Goal: Information Seeking & Learning: Find specific fact

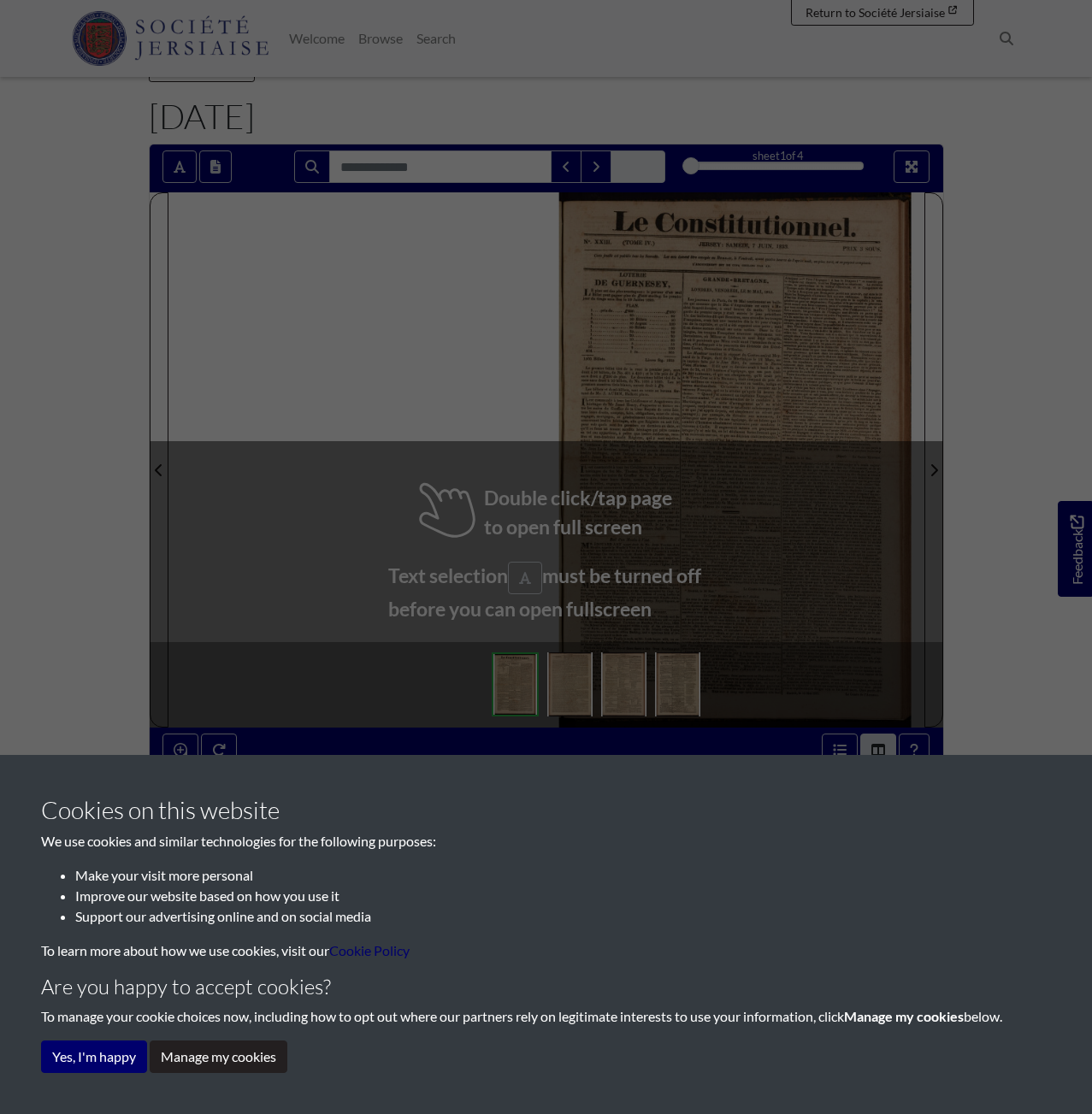
scroll to position [86, 0]
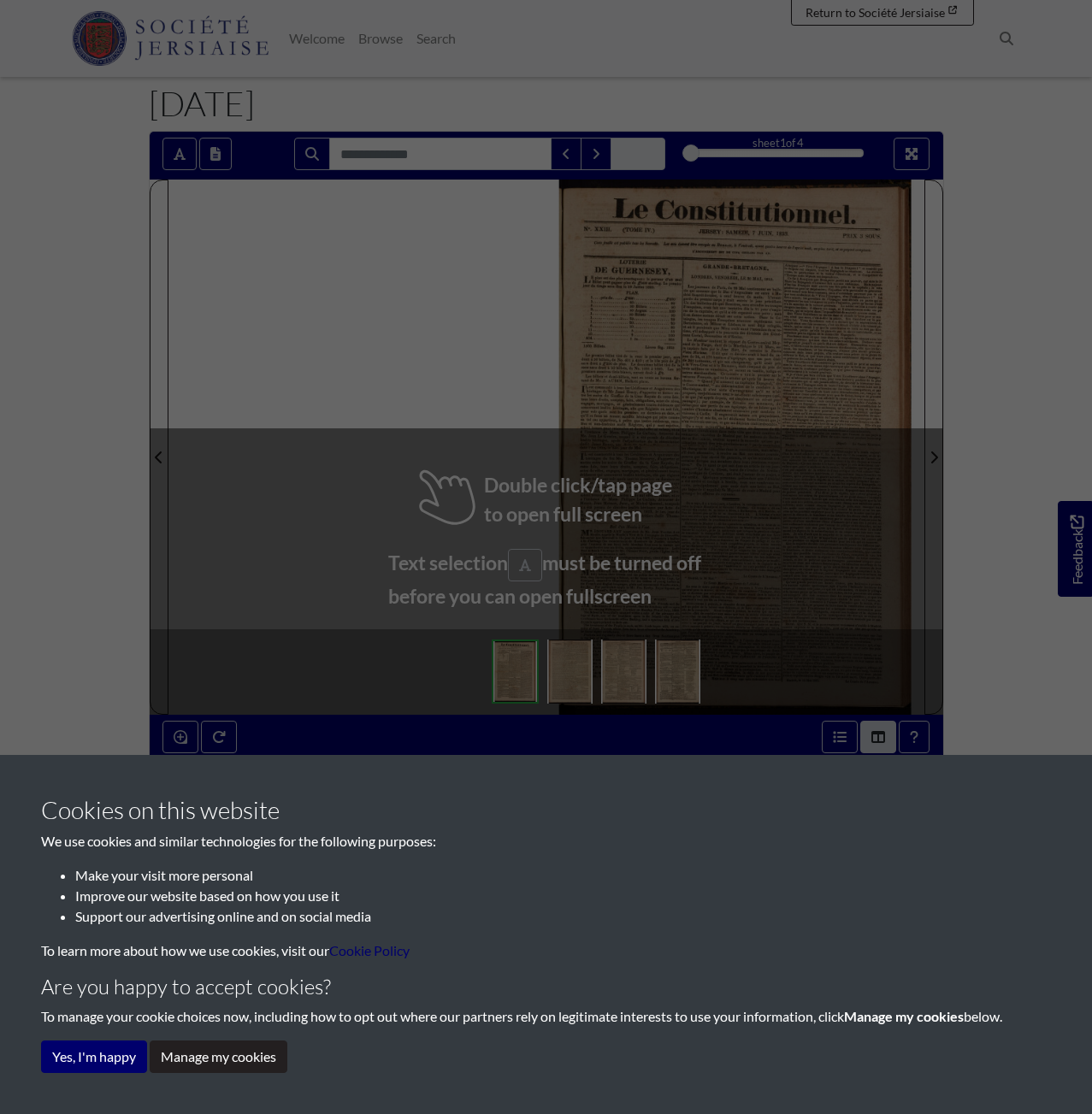
click at [609, 377] on div "Cookies on this website We use cookies and similar technologies for the followi…" at bounding box center [546, 557] width 1092 height 1114
click at [120, 1066] on button "Yes, I'm happy" at bounding box center [94, 1056] width 106 height 32
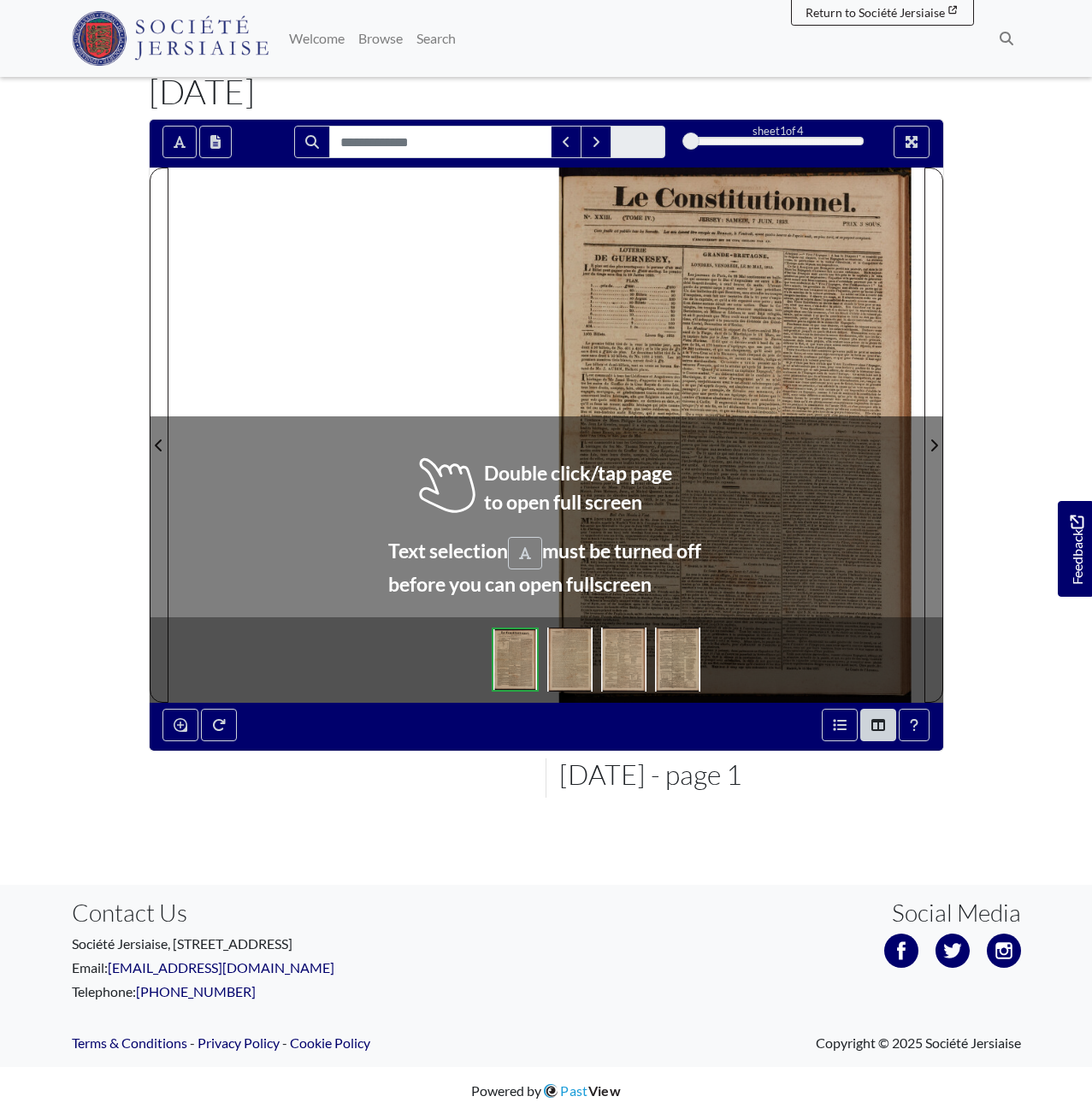
scroll to position [99, 0]
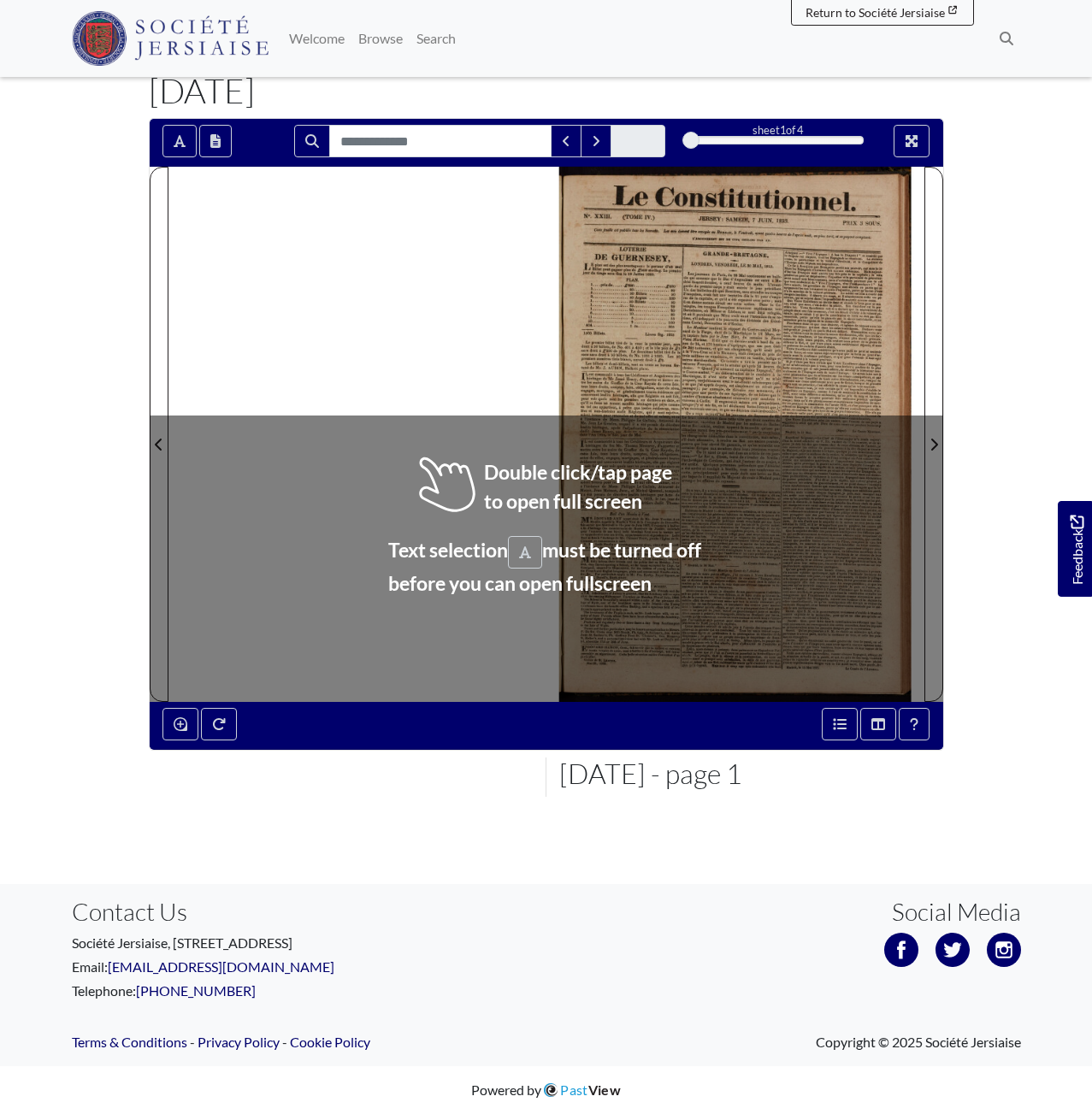
click at [654, 361] on div at bounding box center [735, 434] width 378 height 535
click at [654, 360] on div at bounding box center [735, 434] width 378 height 535
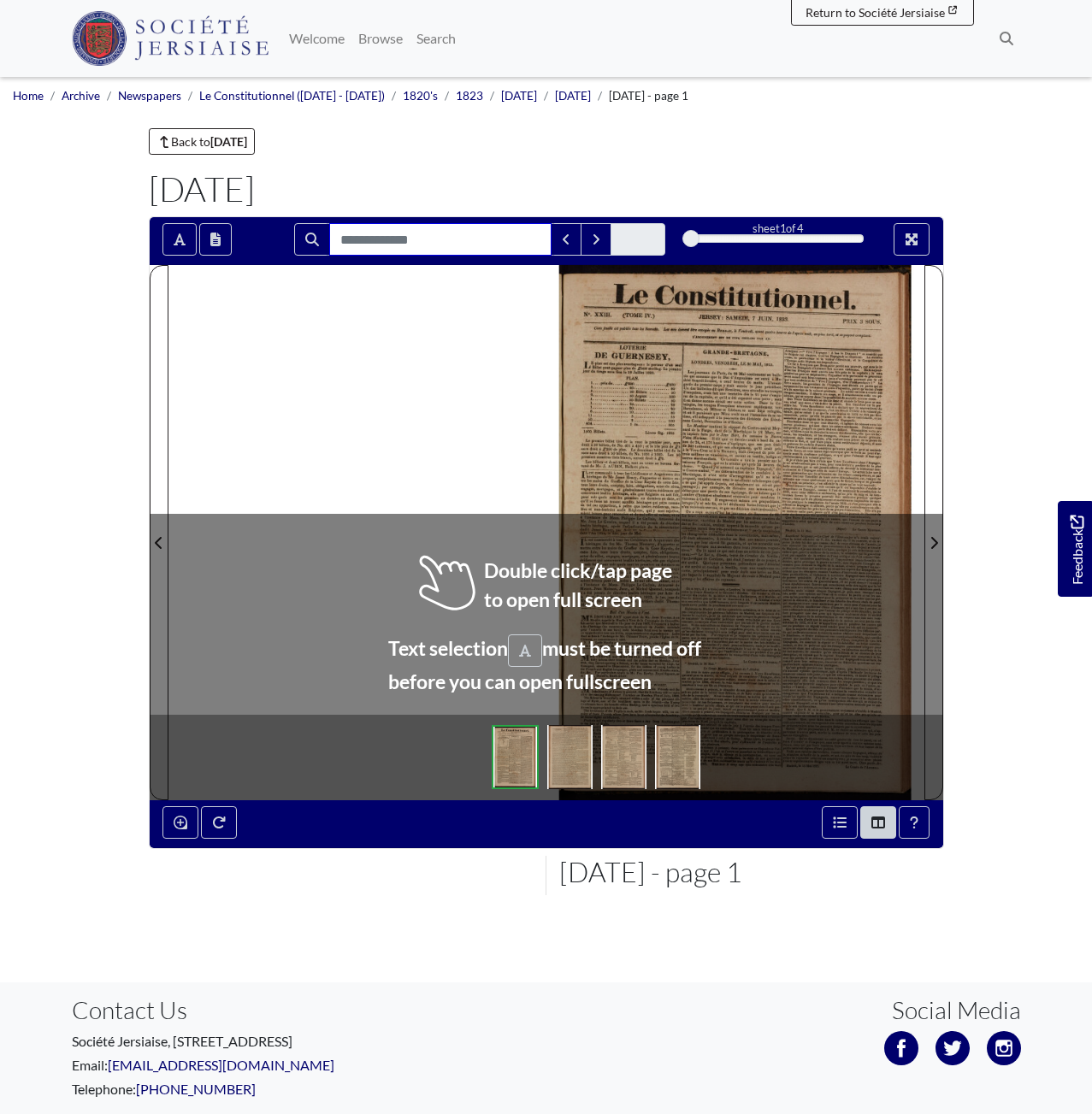
click at [414, 235] on input "Search for" at bounding box center [440, 239] width 222 height 32
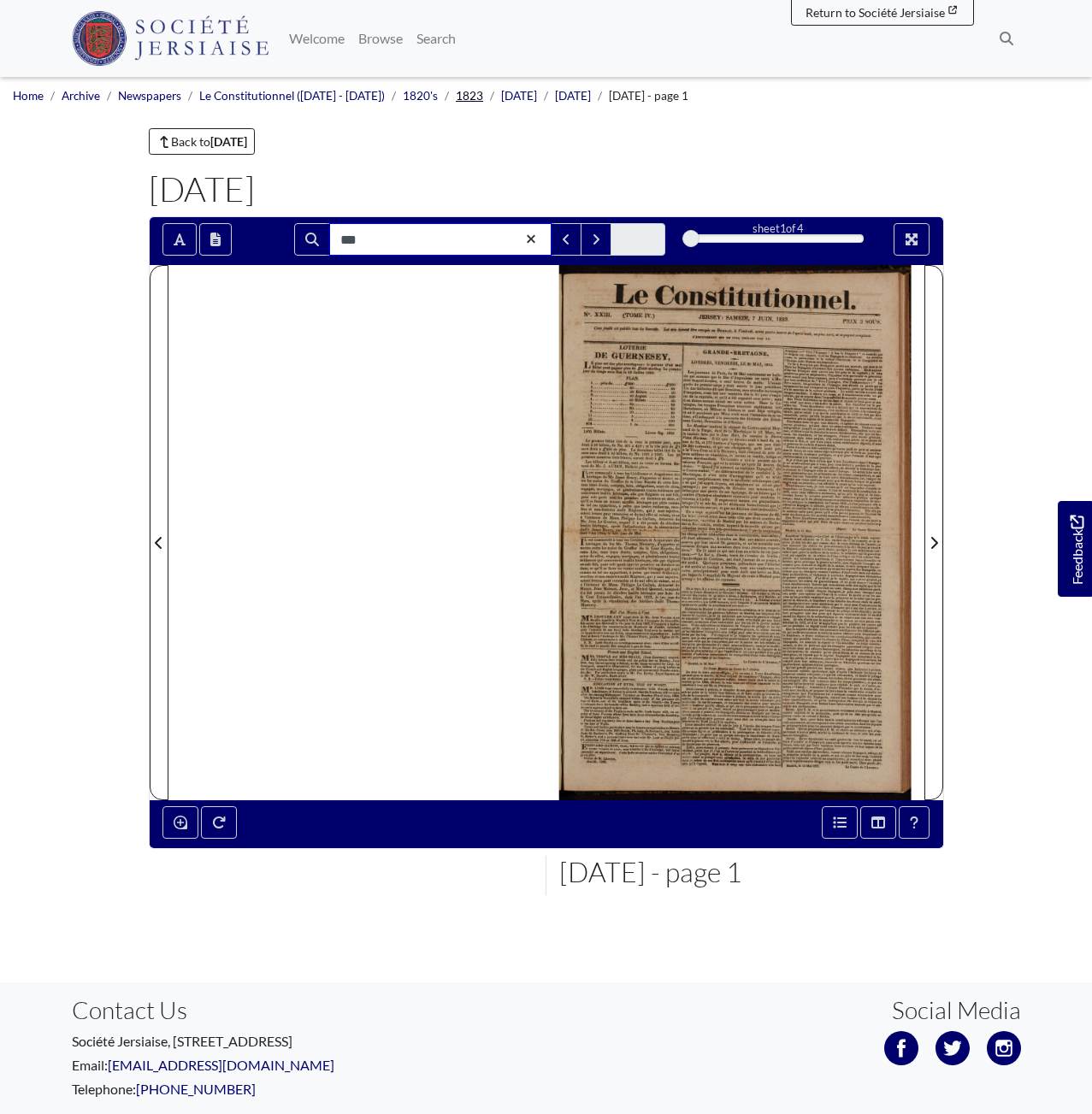
type input "***"
click at [457, 97] on link "1823" at bounding box center [469, 96] width 27 height 14
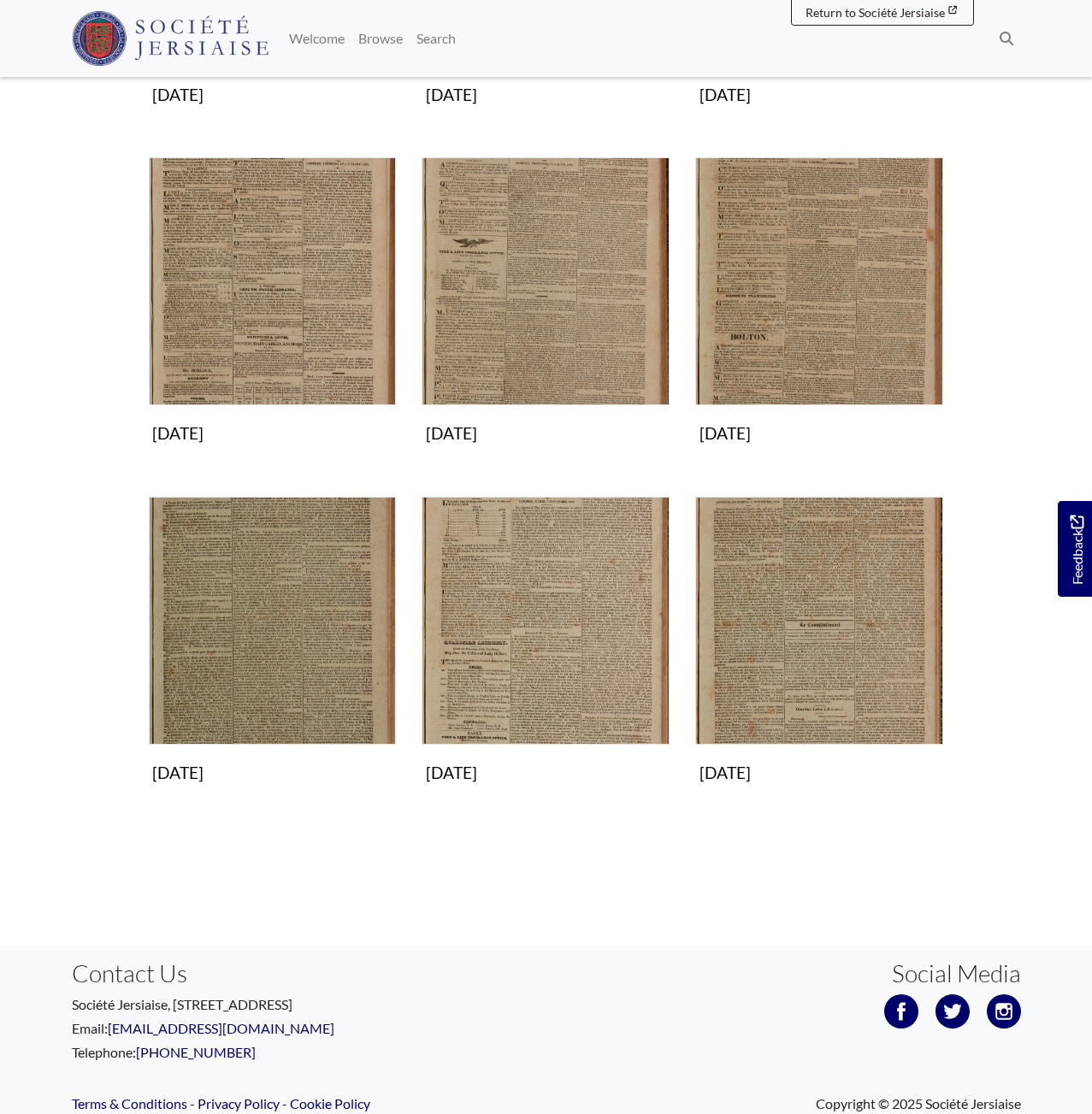
scroll to position [946, 0]
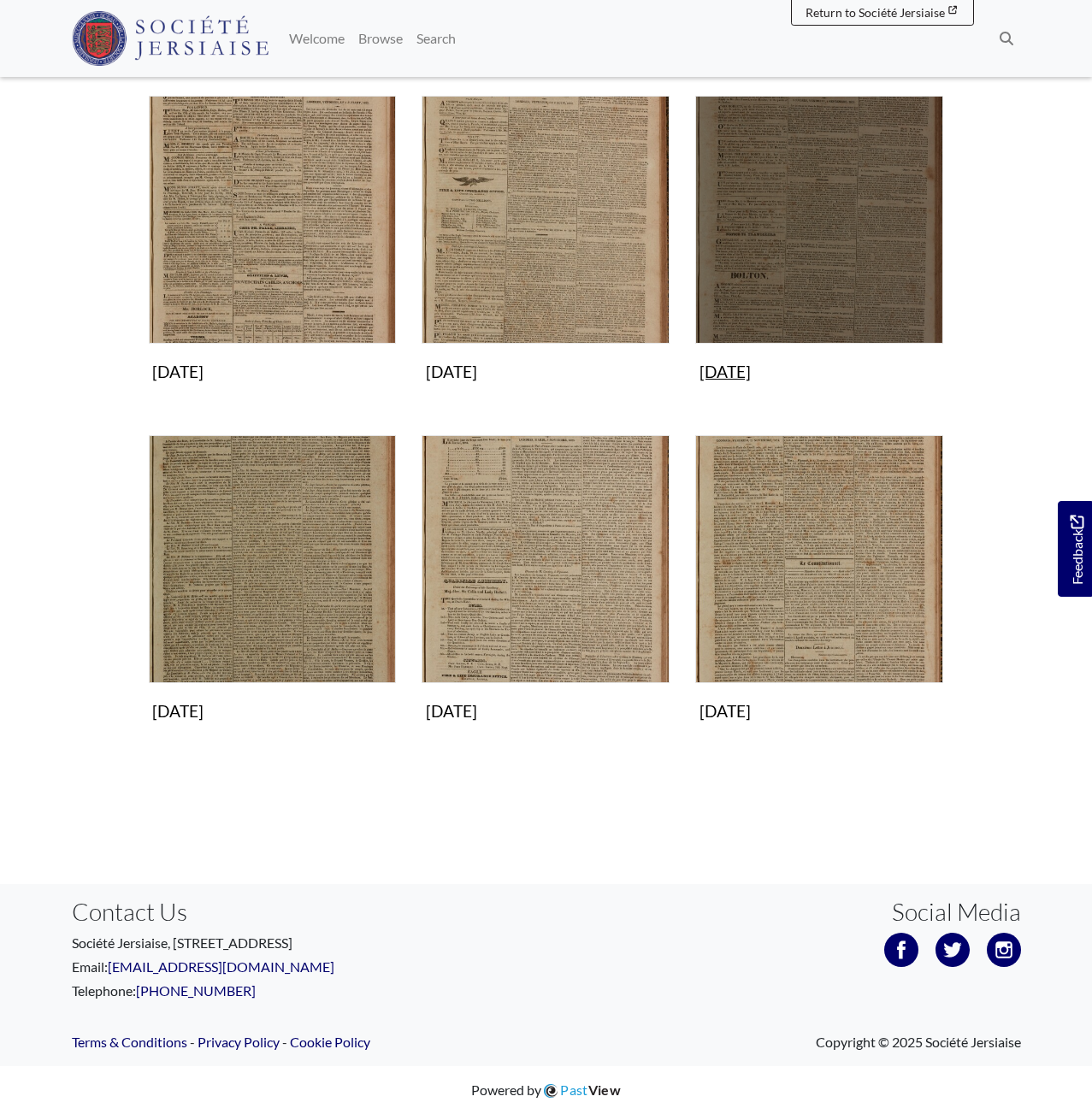
click at [765, 249] on img "Subcollection" at bounding box center [820, 219] width 248 height 248
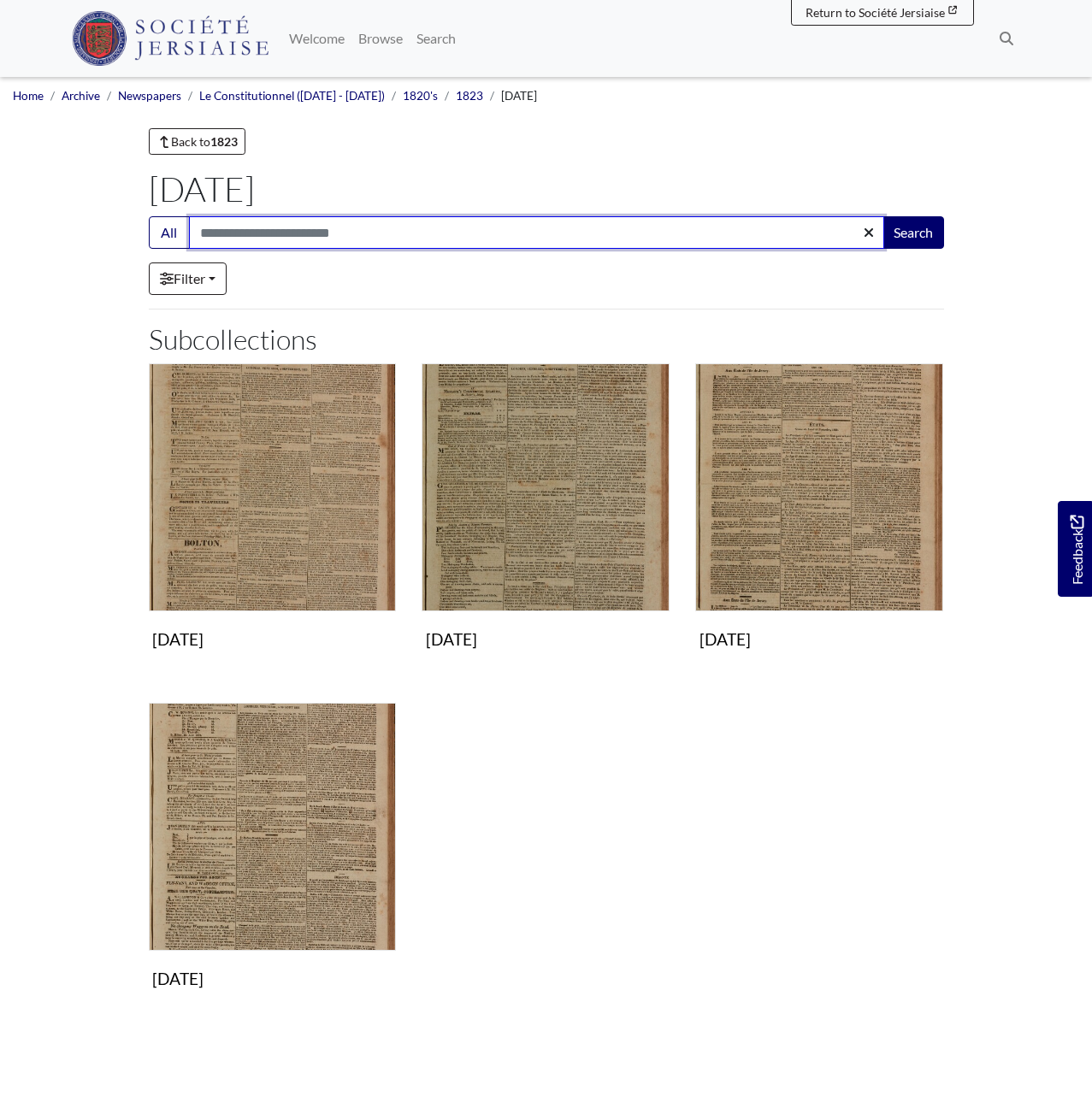
click at [333, 227] on input "Search:" at bounding box center [537, 232] width 696 height 32
type input "*"
drag, startPoint x: 259, startPoint y: 239, endPoint x: 228, endPoint y: 236, distance: 31.1
click at [228, 236] on input "******" at bounding box center [537, 232] width 696 height 32
type input "**********"
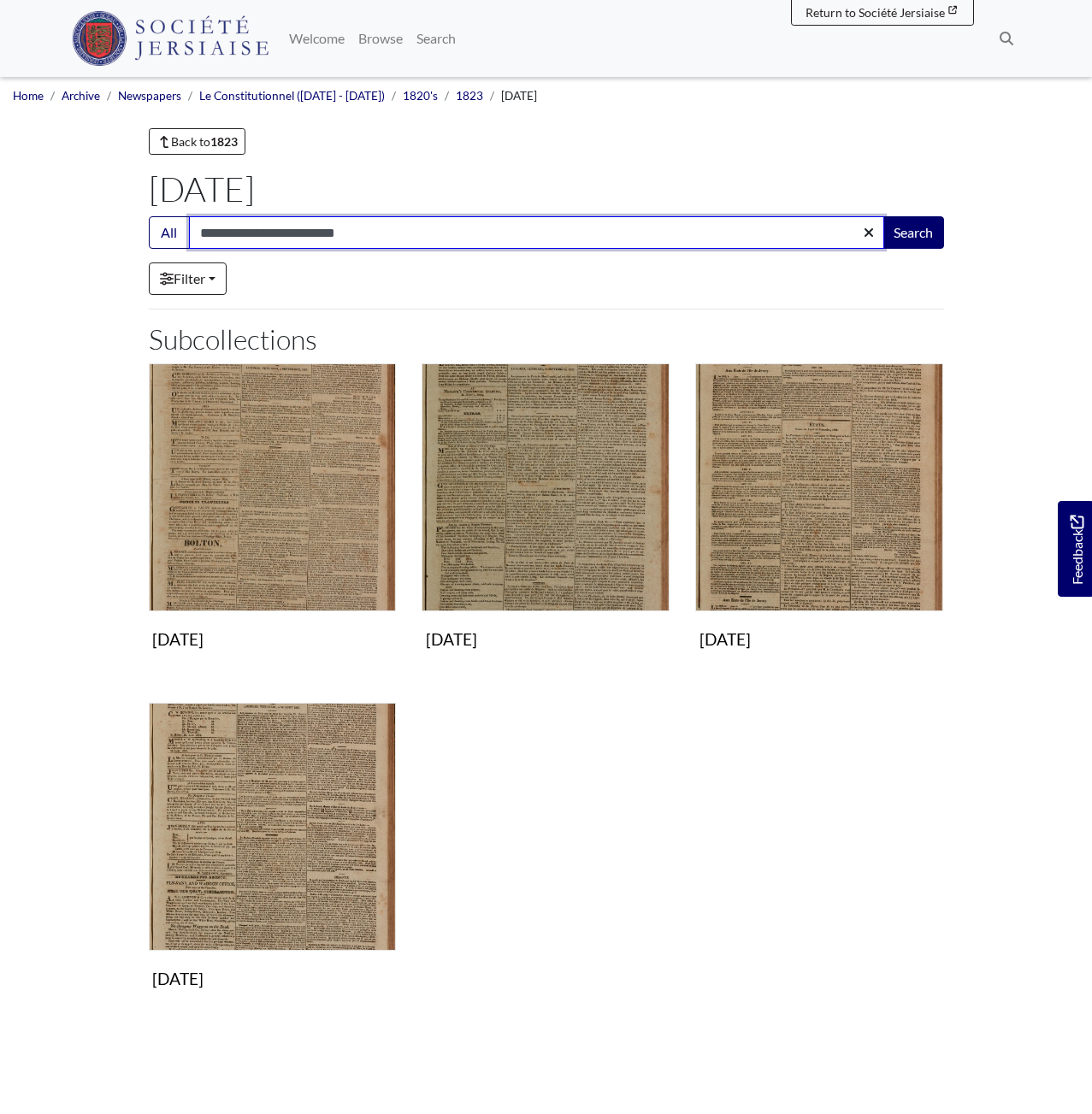
click at [883, 217] on button "Search" at bounding box center [913, 232] width 61 height 32
click at [399, 237] on input "**********" at bounding box center [537, 232] width 696 height 32
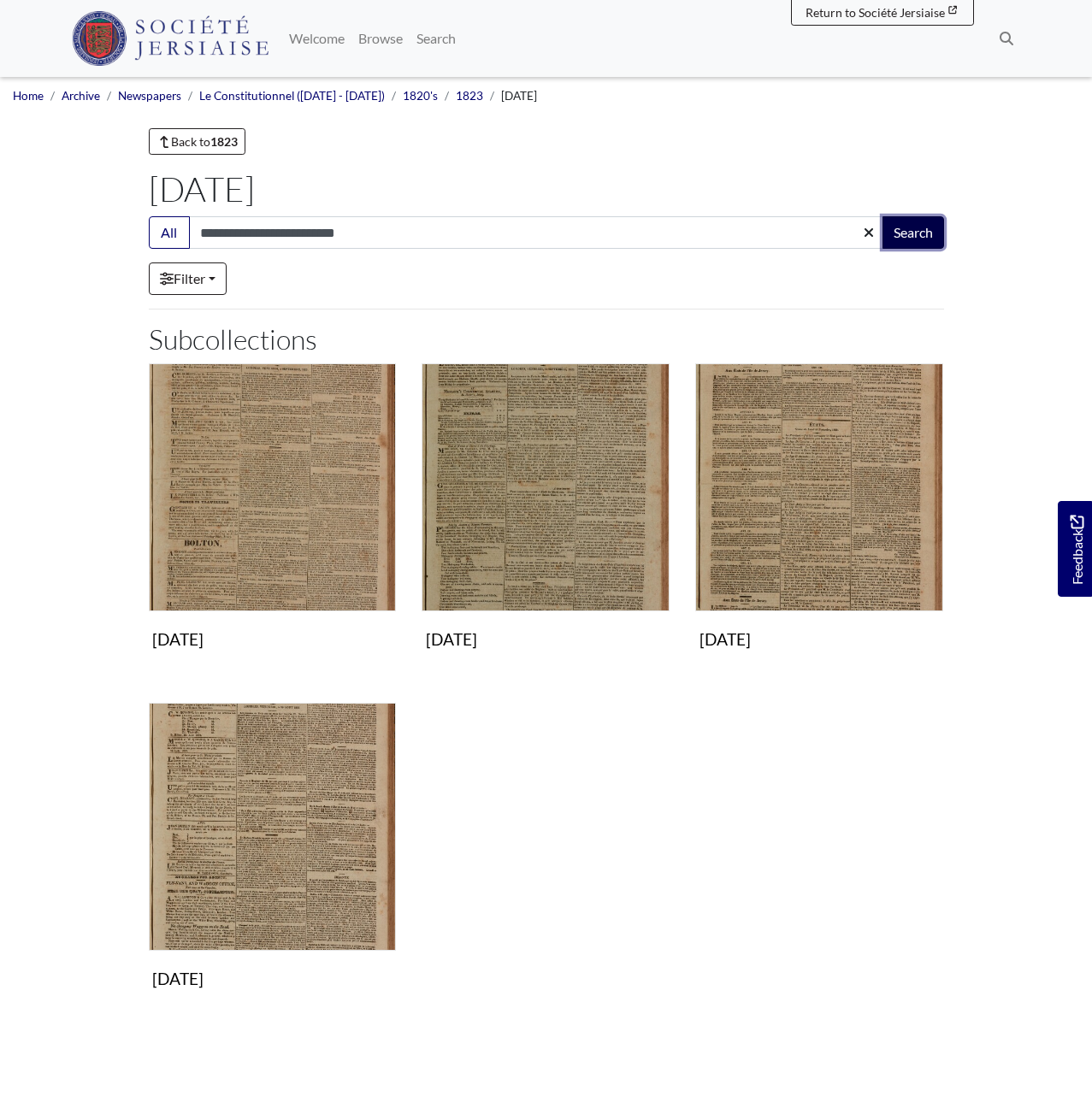
click at [905, 236] on button "Search" at bounding box center [913, 232] width 61 height 32
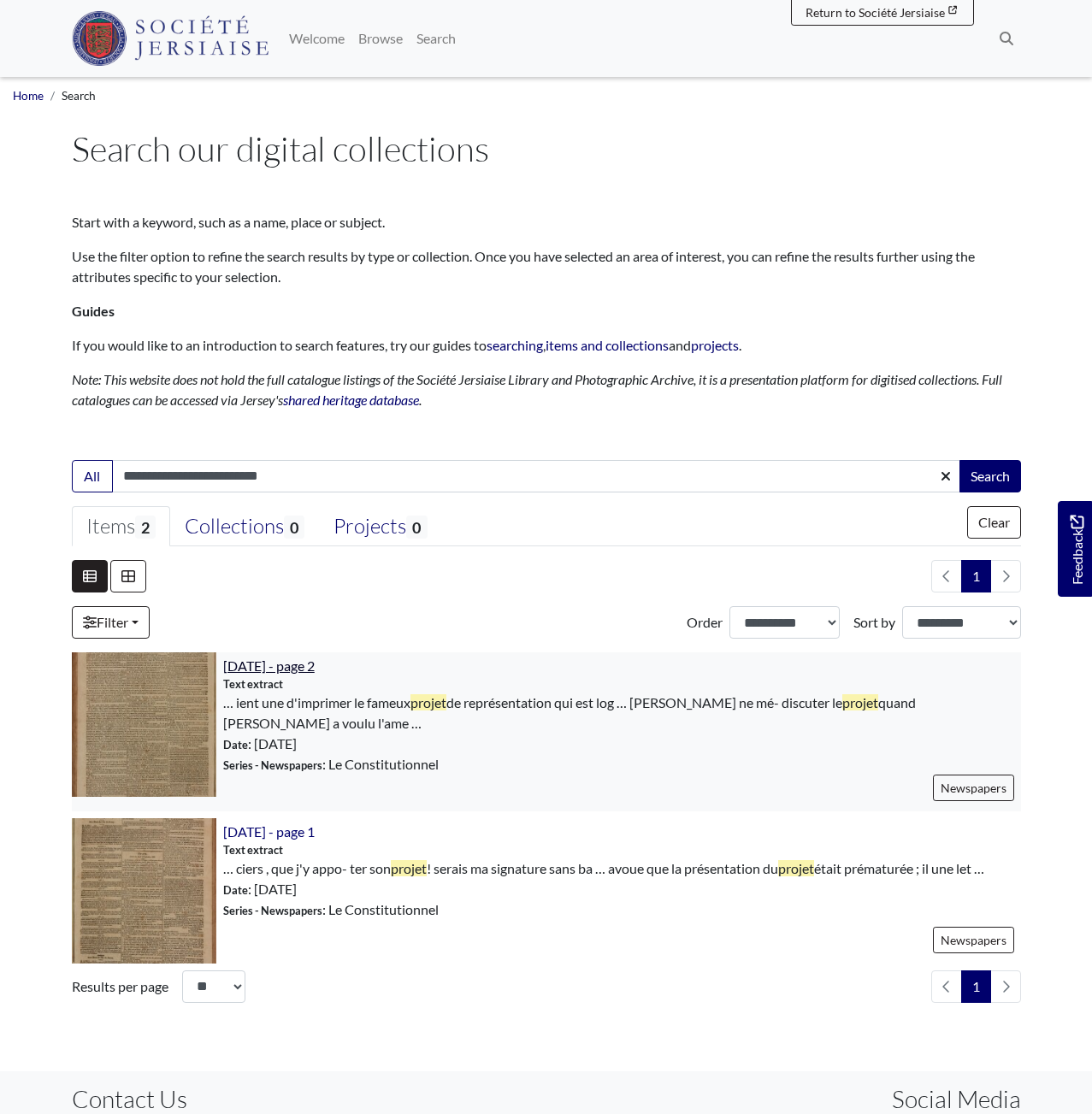
click at [315, 668] on span "[DATE] - page 2" at bounding box center [269, 665] width 92 height 17
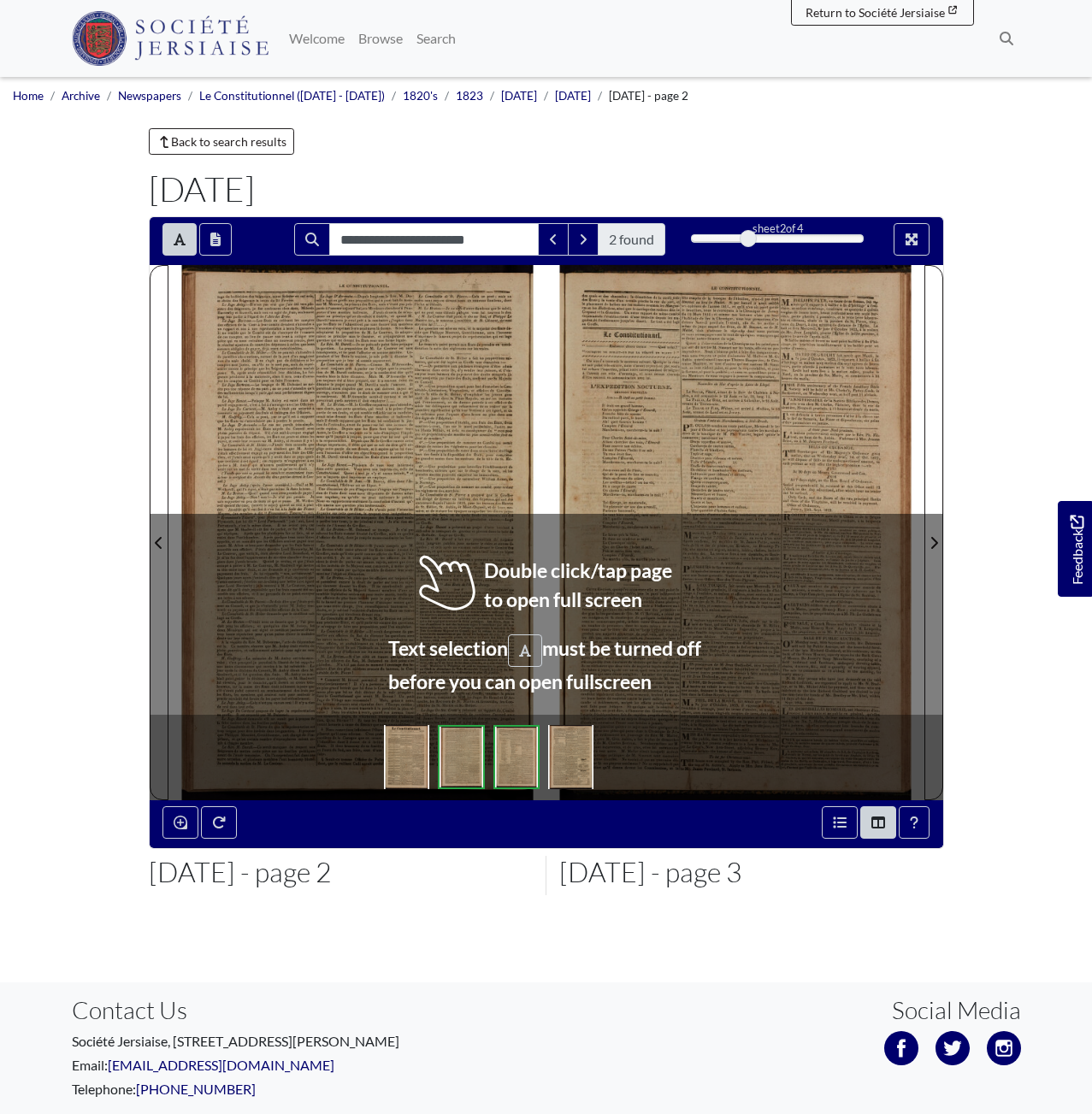
click at [450, 440] on div at bounding box center [357, 533] width 378 height 535
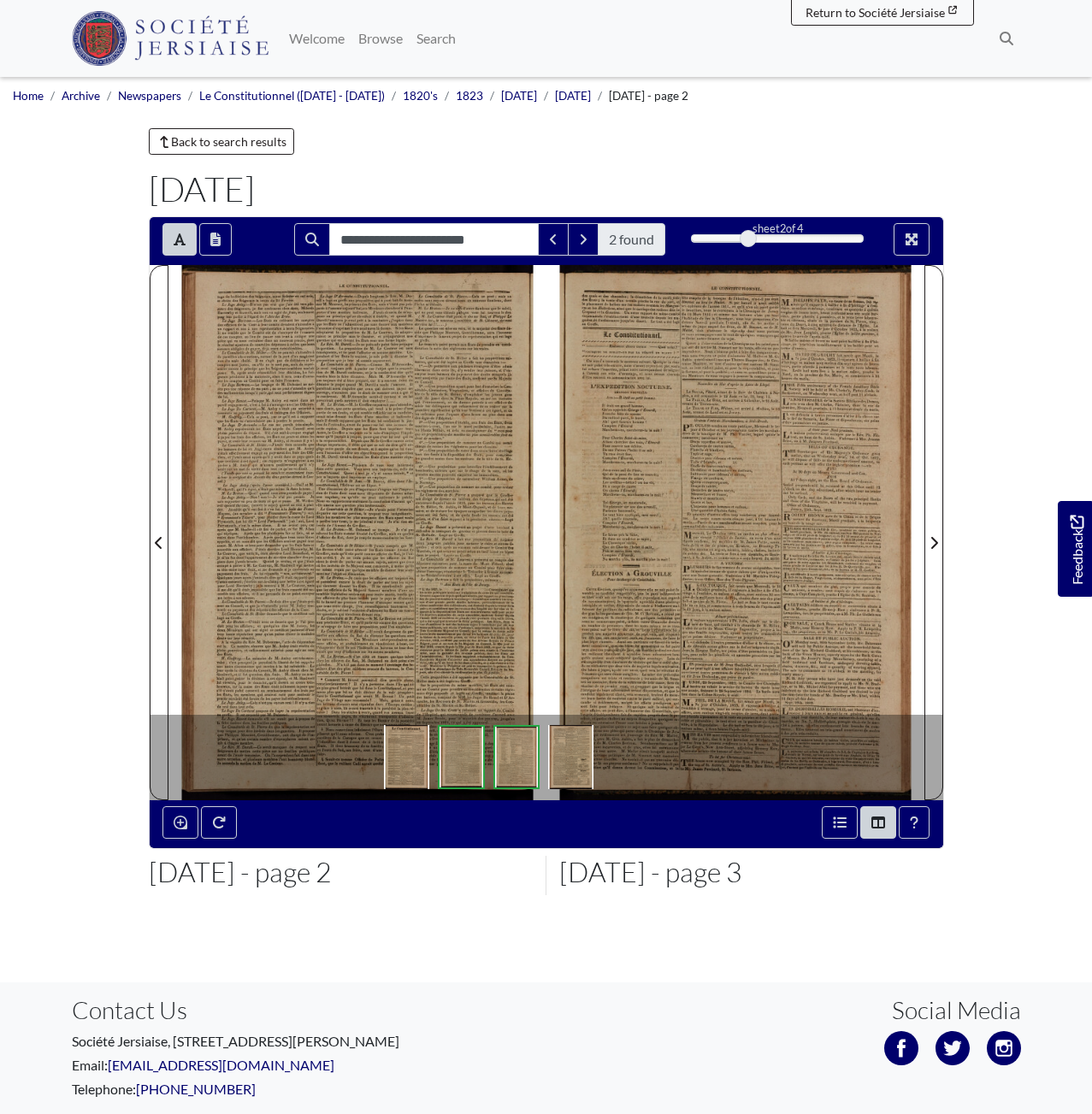
click at [480, 681] on div at bounding box center [357, 533] width 378 height 535
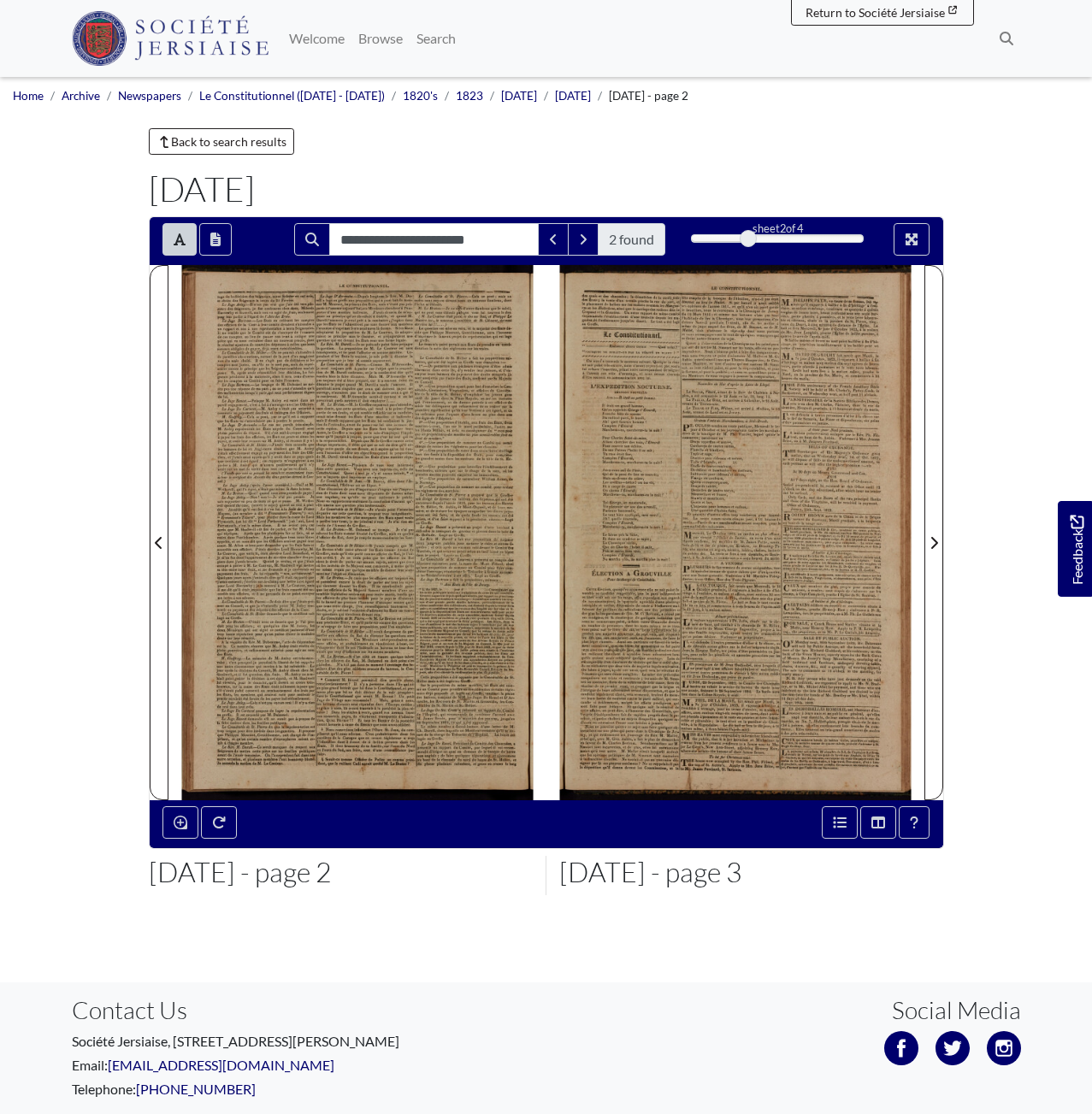
click at [445, 699] on div at bounding box center [357, 533] width 378 height 535
click at [341, 696] on div at bounding box center [357, 533] width 378 height 535
click at [343, 696] on div at bounding box center [357, 533] width 378 height 535
click at [178, 825] on icon "Enable or disable loupe tool (Alt+L)" at bounding box center [181, 822] width 14 height 14
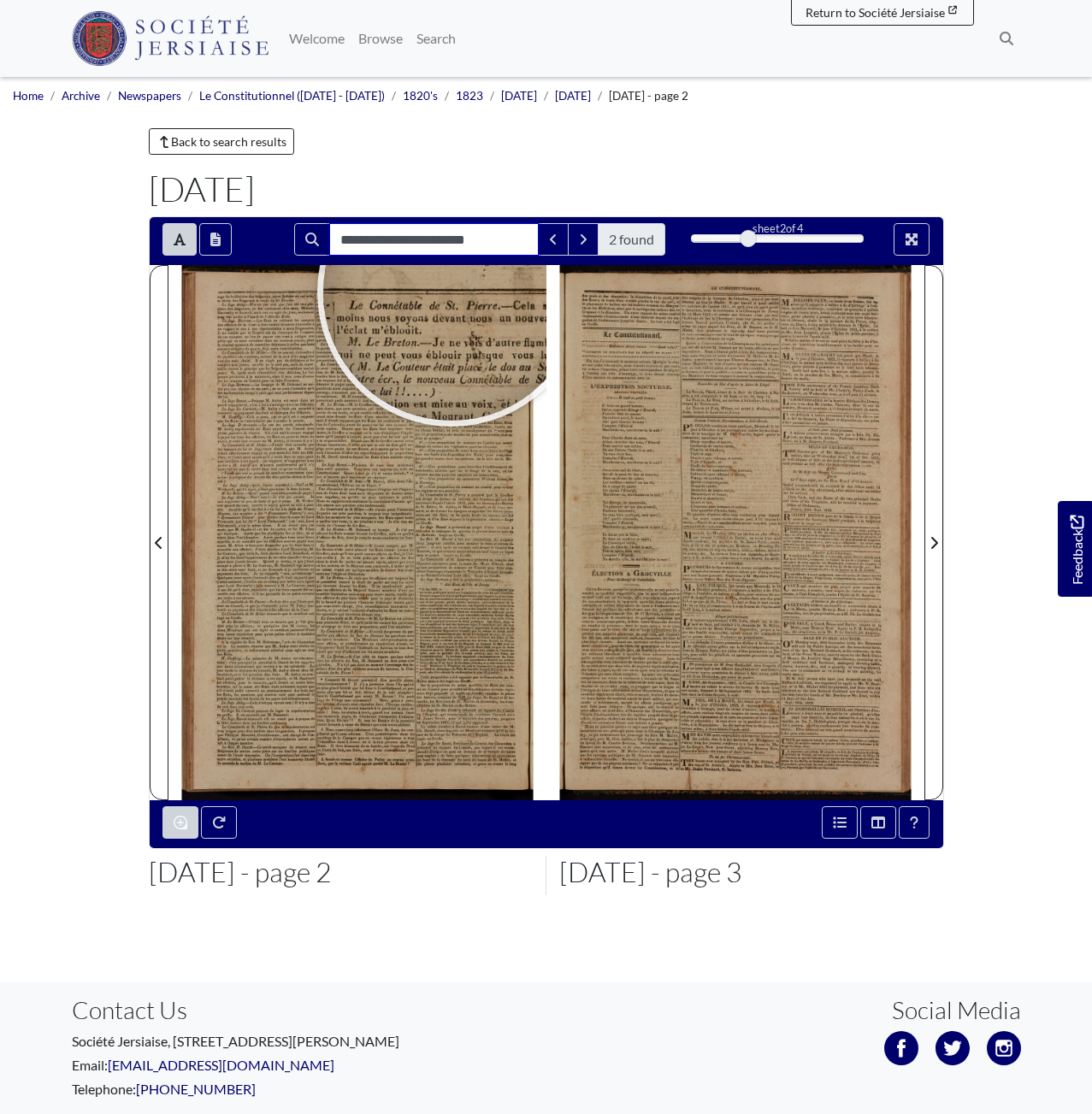
click at [487, 235] on input "**********" at bounding box center [433, 239] width 210 height 32
drag, startPoint x: 395, startPoint y: 240, endPoint x: 325, endPoint y: 239, distance: 70.0
click at [325, 239] on div "**********" at bounding box center [480, 239] width 371 height 32
type input "**********"
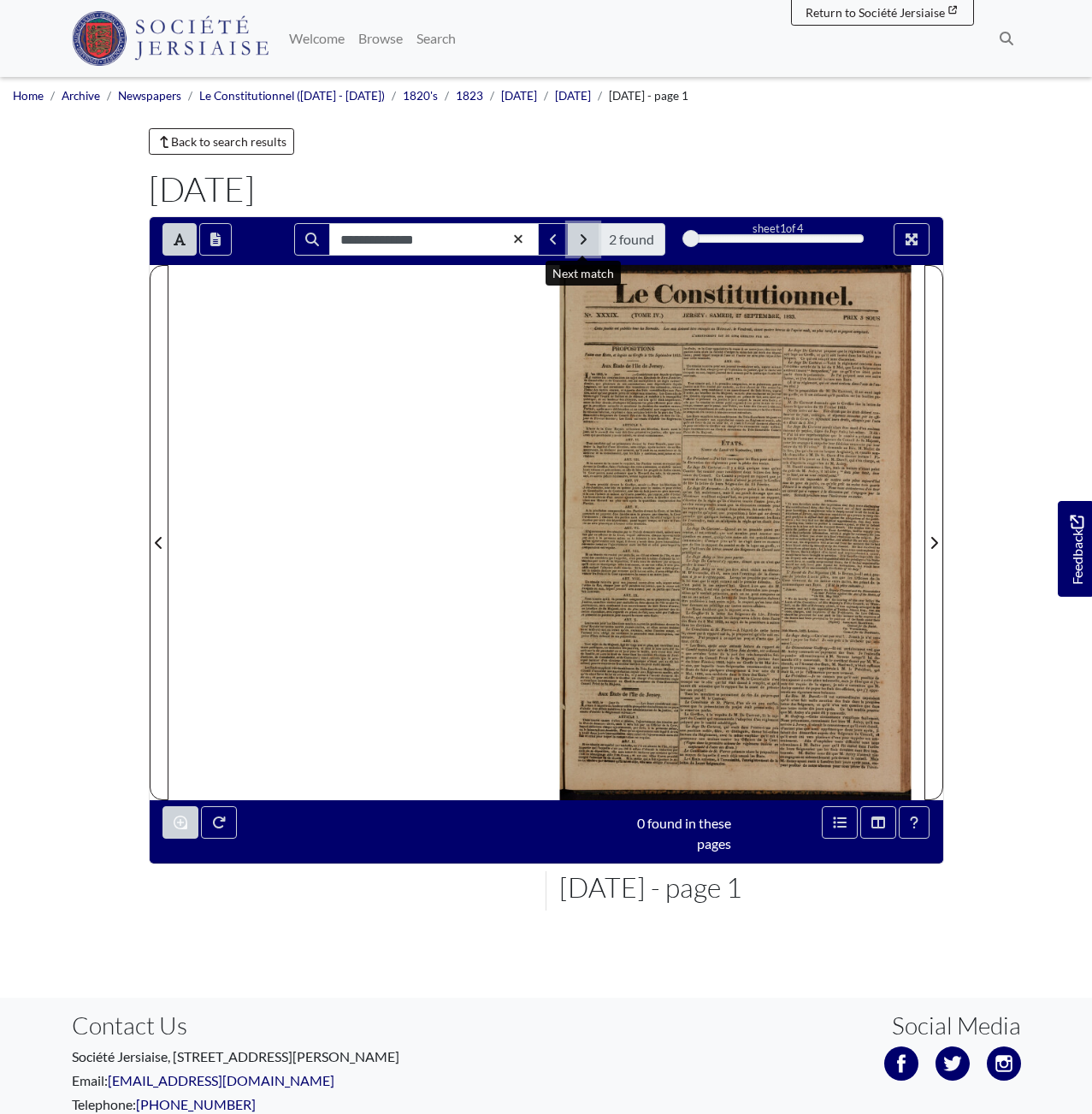
click at [579, 240] on icon "Next Match" at bounding box center [583, 239] width 9 height 14
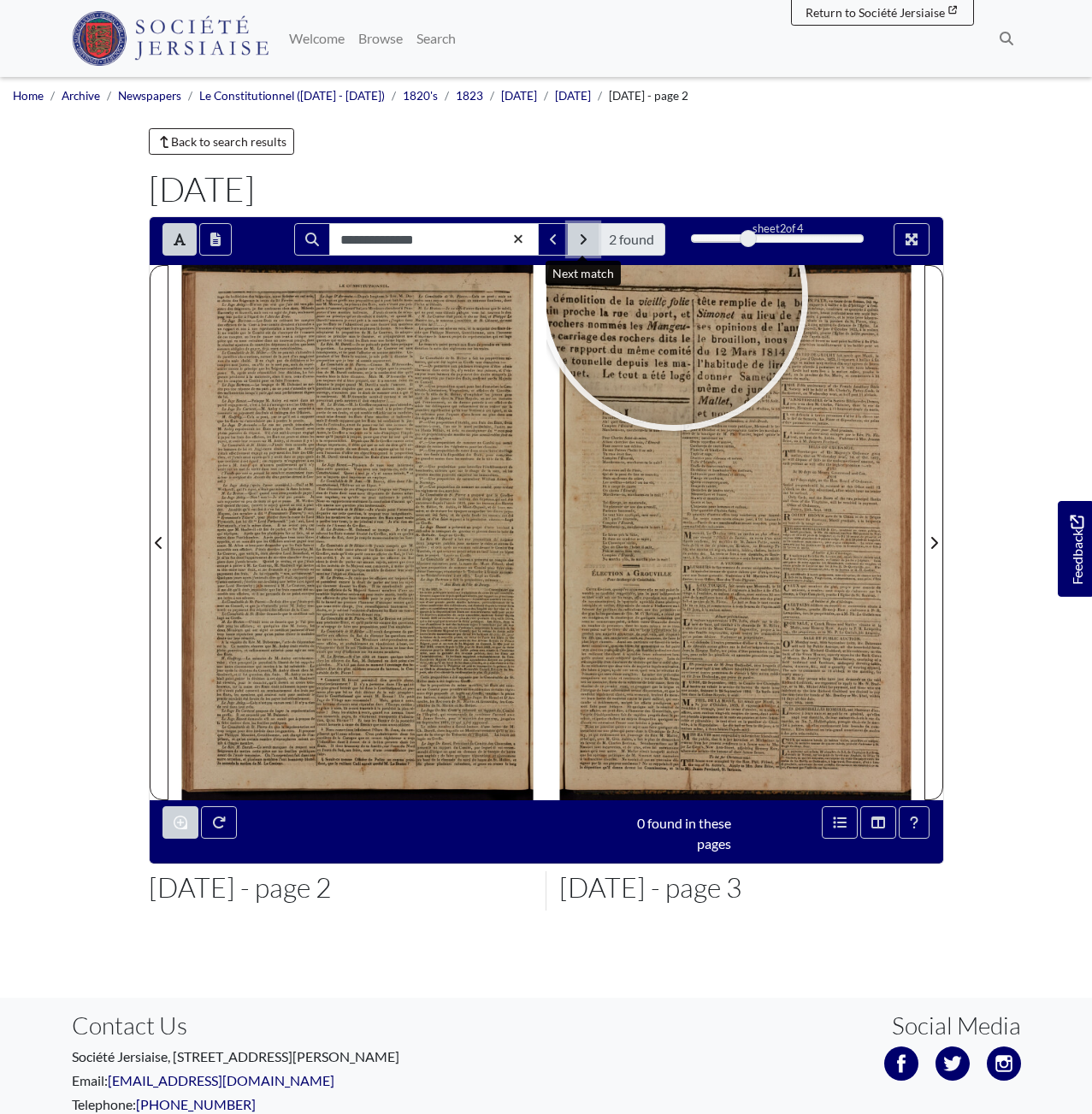
click at [584, 232] on icon "Next Match" at bounding box center [583, 239] width 9 height 14
click at [558, 241] on button "Previous Match" at bounding box center [553, 239] width 31 height 32
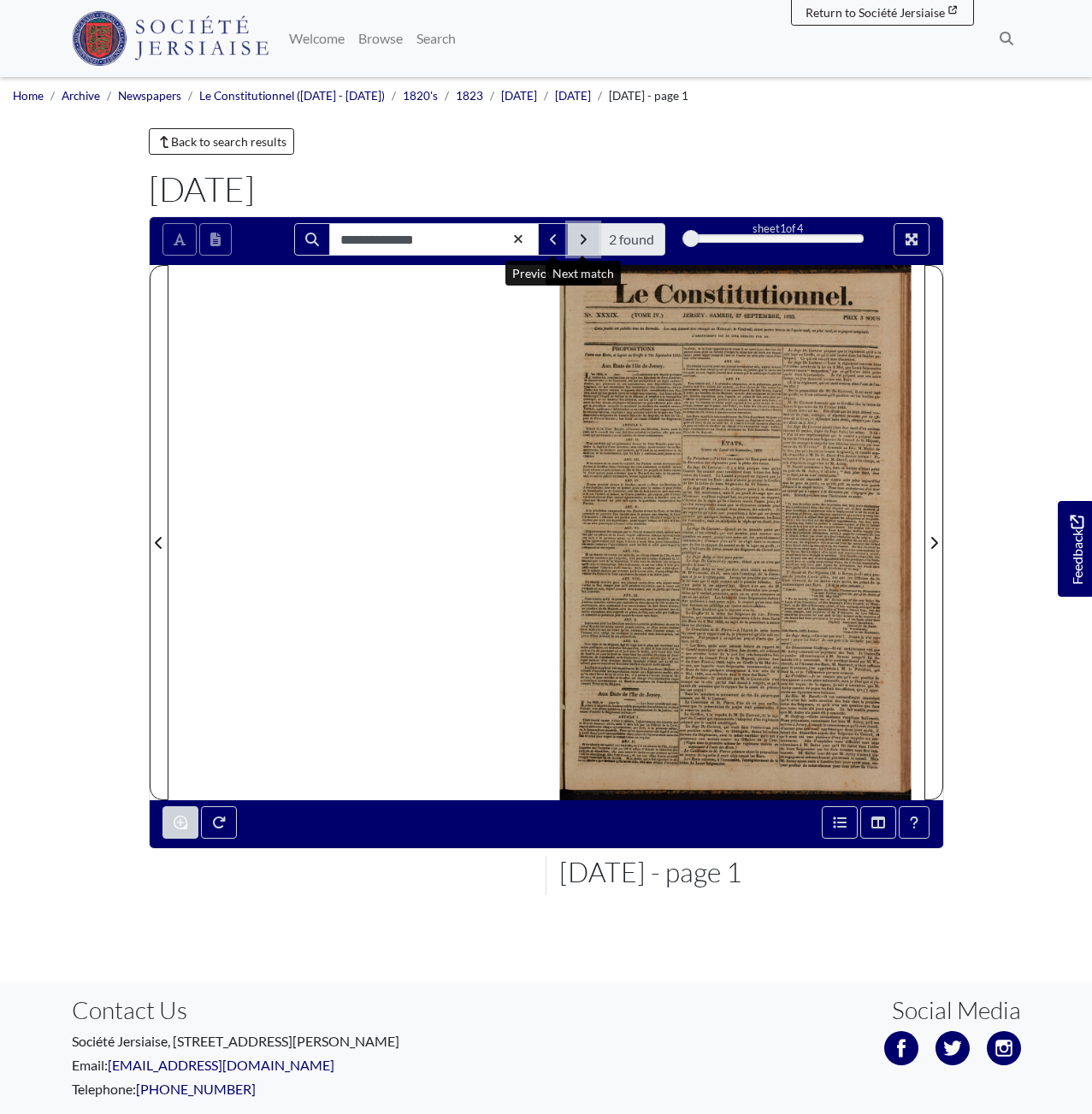
click at [575, 244] on button "Next Match" at bounding box center [584, 239] width 31 height 32
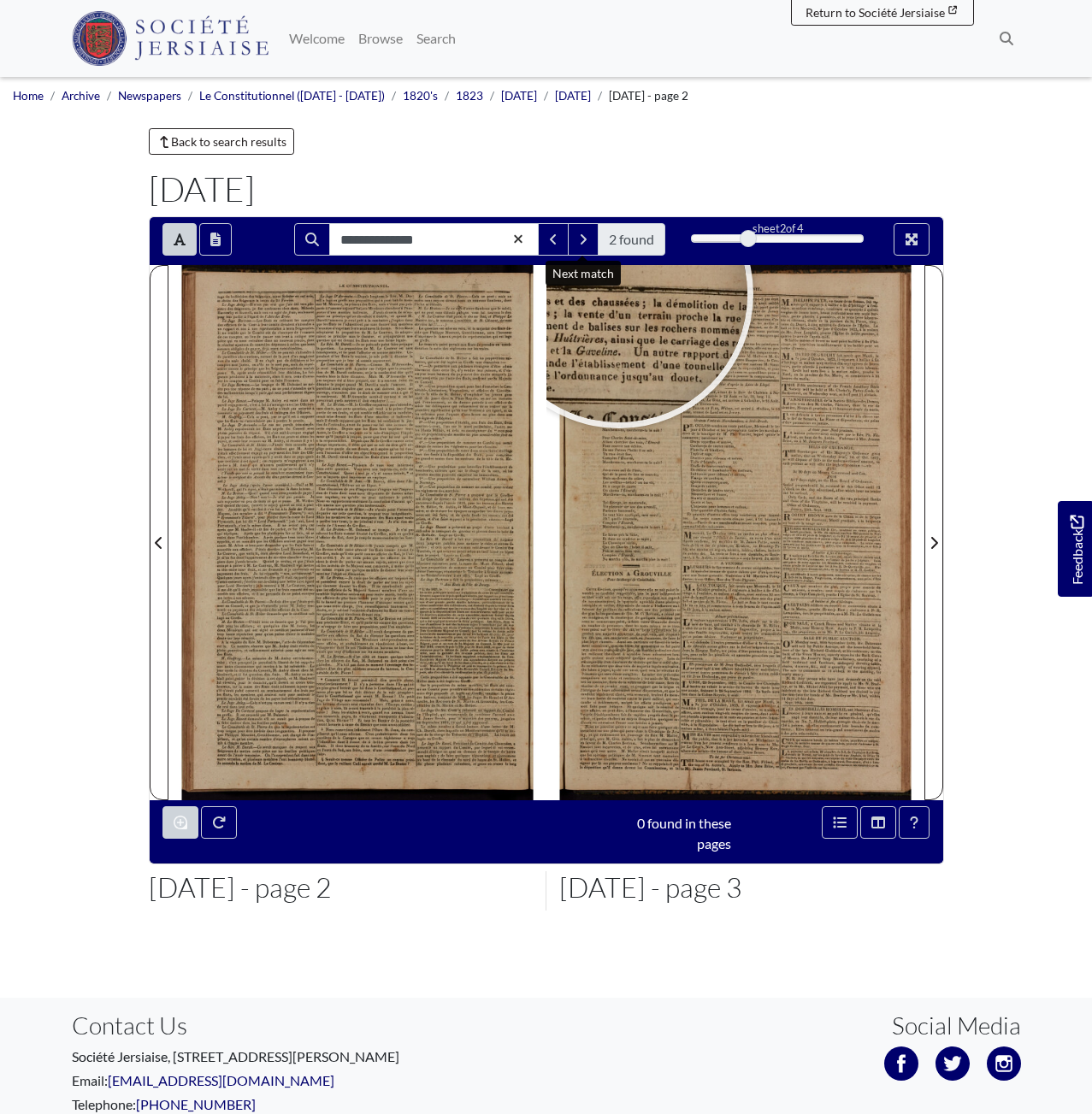
click at [621, 236] on span "2 found" at bounding box center [631, 239] width 67 height 32
click at [623, 234] on span "2 found" at bounding box center [631, 239] width 67 height 32
click at [544, 244] on button "Previous Match" at bounding box center [553, 239] width 31 height 32
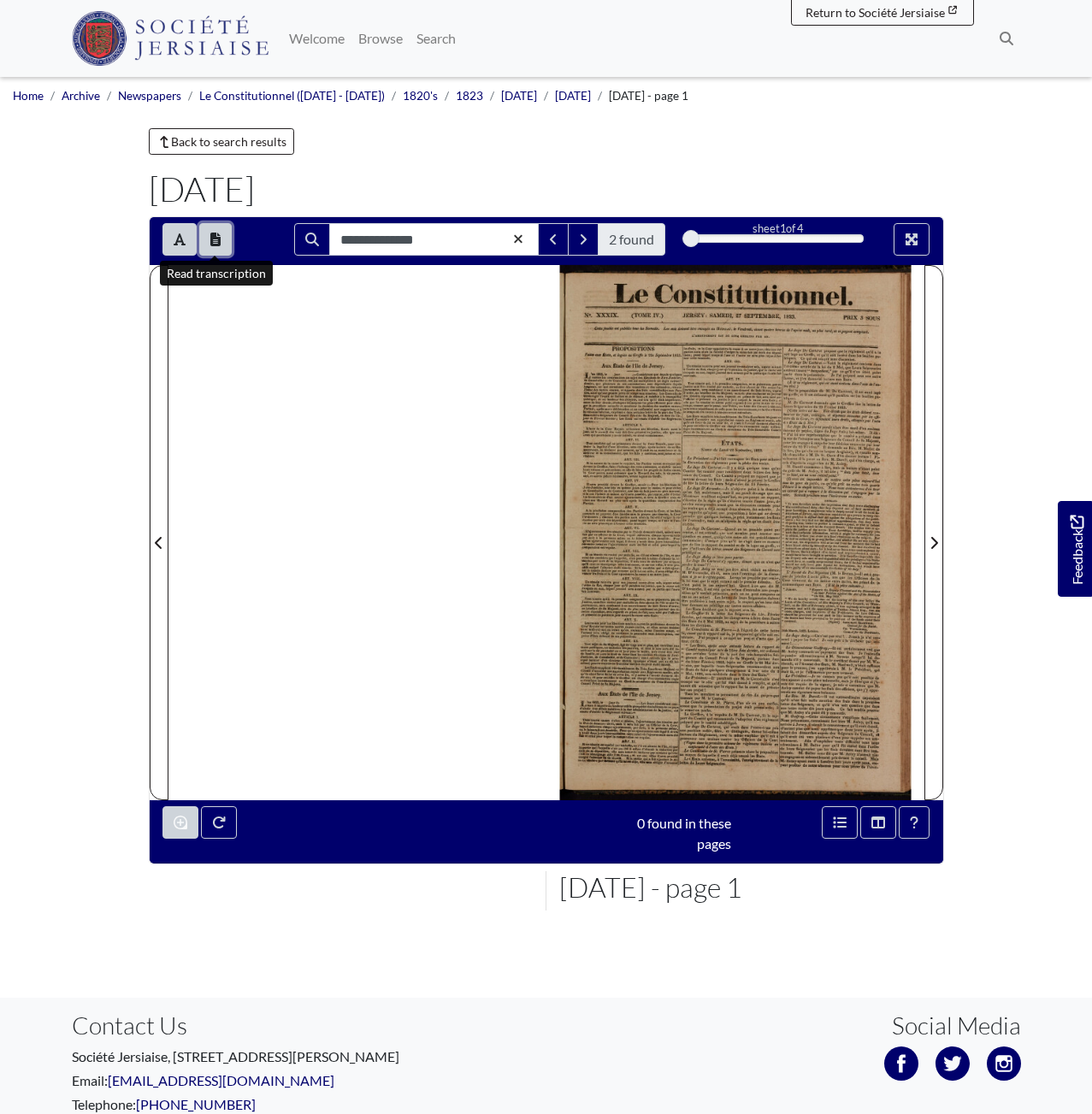
click at [218, 242] on icon "Open transcription window" at bounding box center [216, 239] width 11 height 14
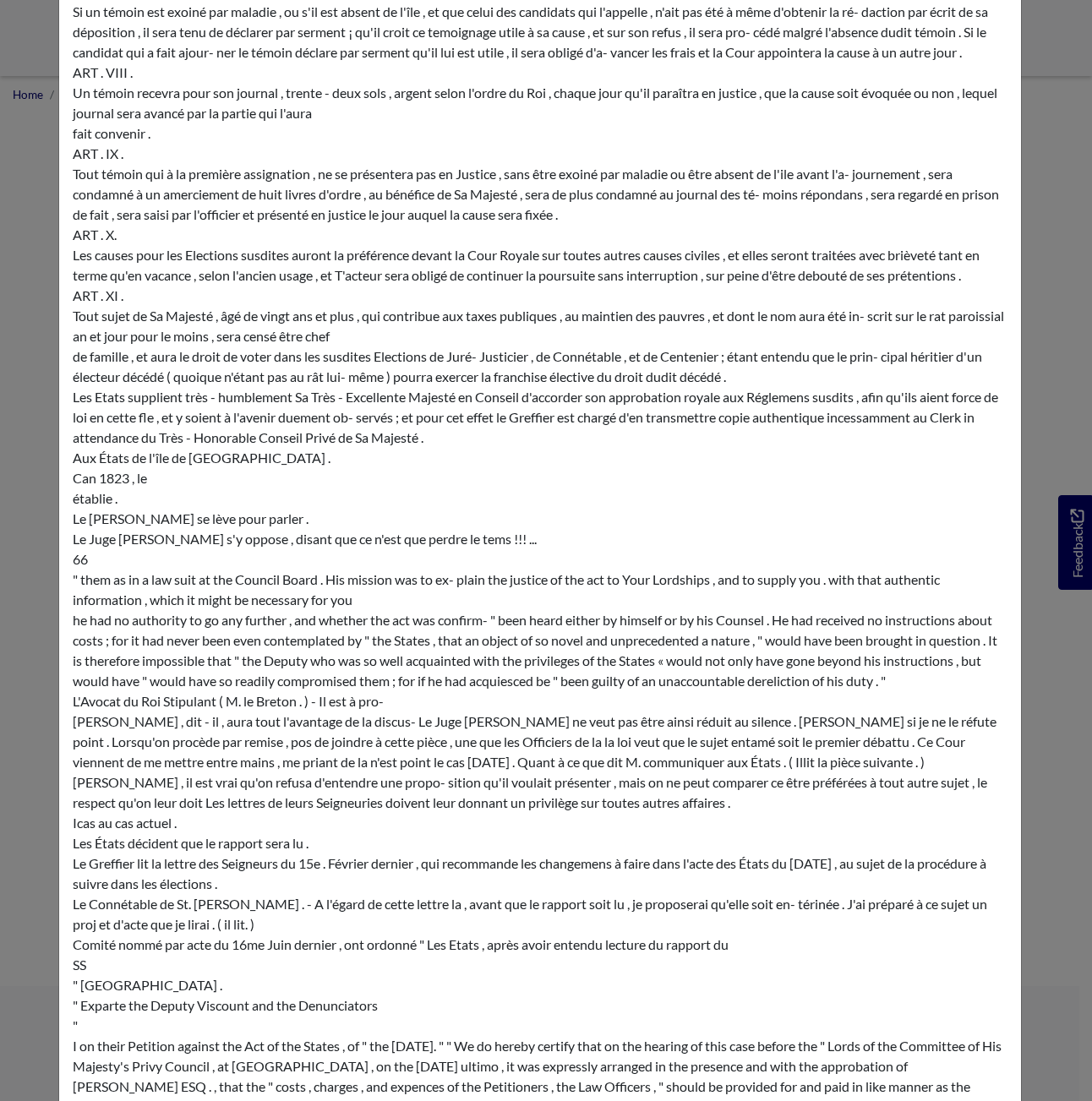
scroll to position [2720, 0]
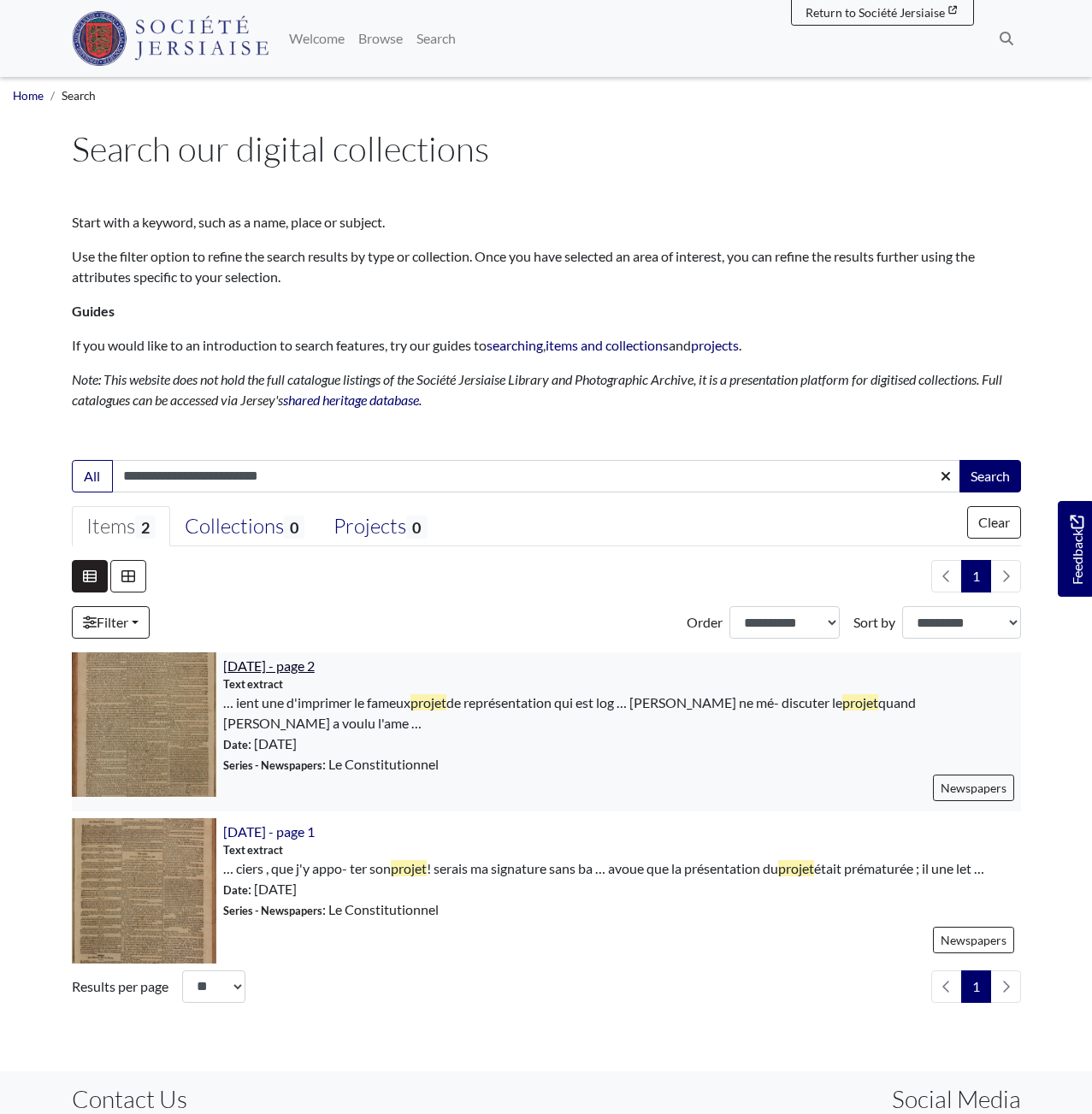
click at [260, 666] on span "[DATE] - page 2" at bounding box center [269, 665] width 92 height 17
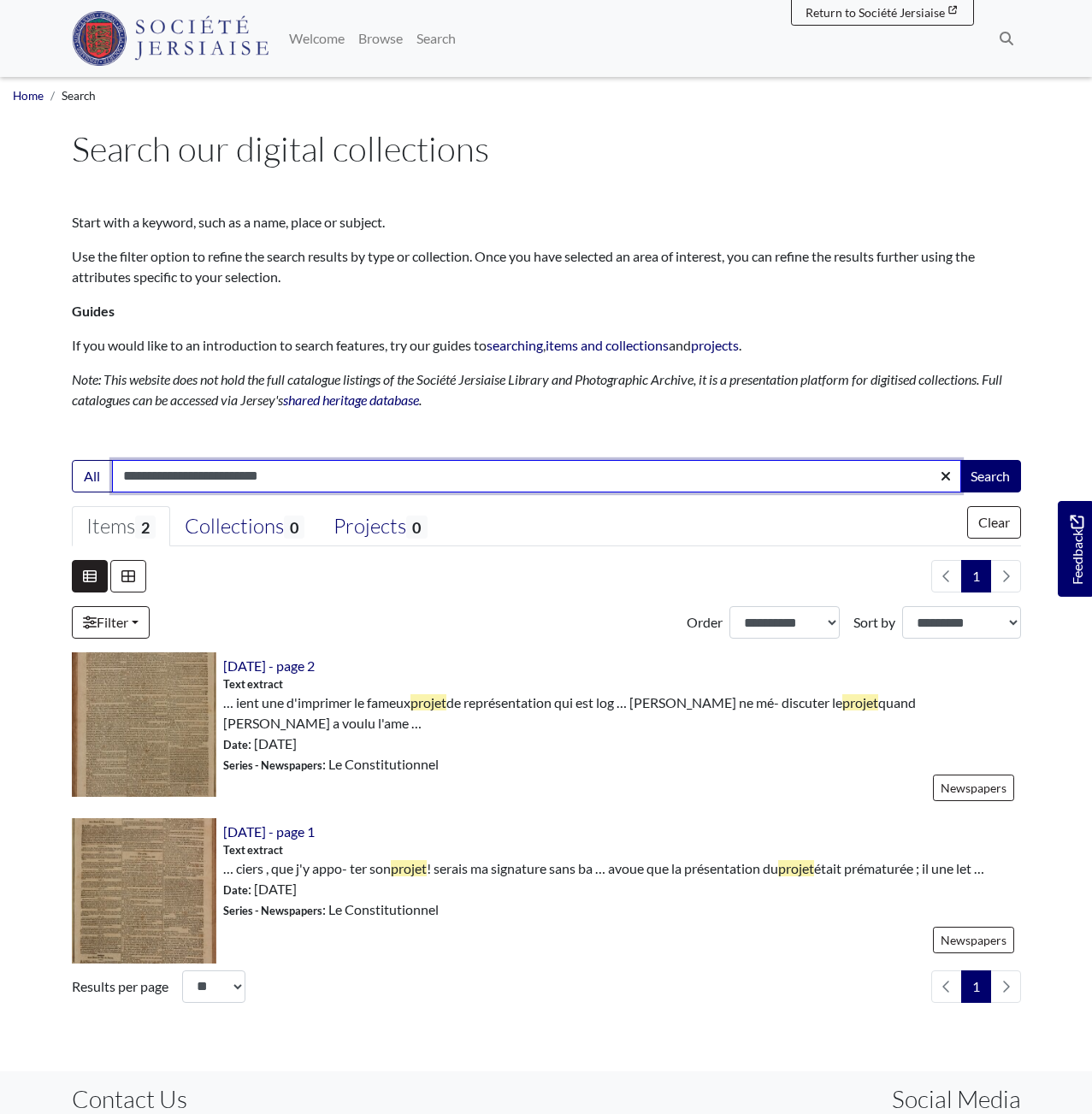
drag, startPoint x: 371, startPoint y: 483, endPoint x: 3, endPoint y: 463, distance: 368.5
click at [3, 463] on body "Menu" at bounding box center [546, 651] width 1092 height 1301
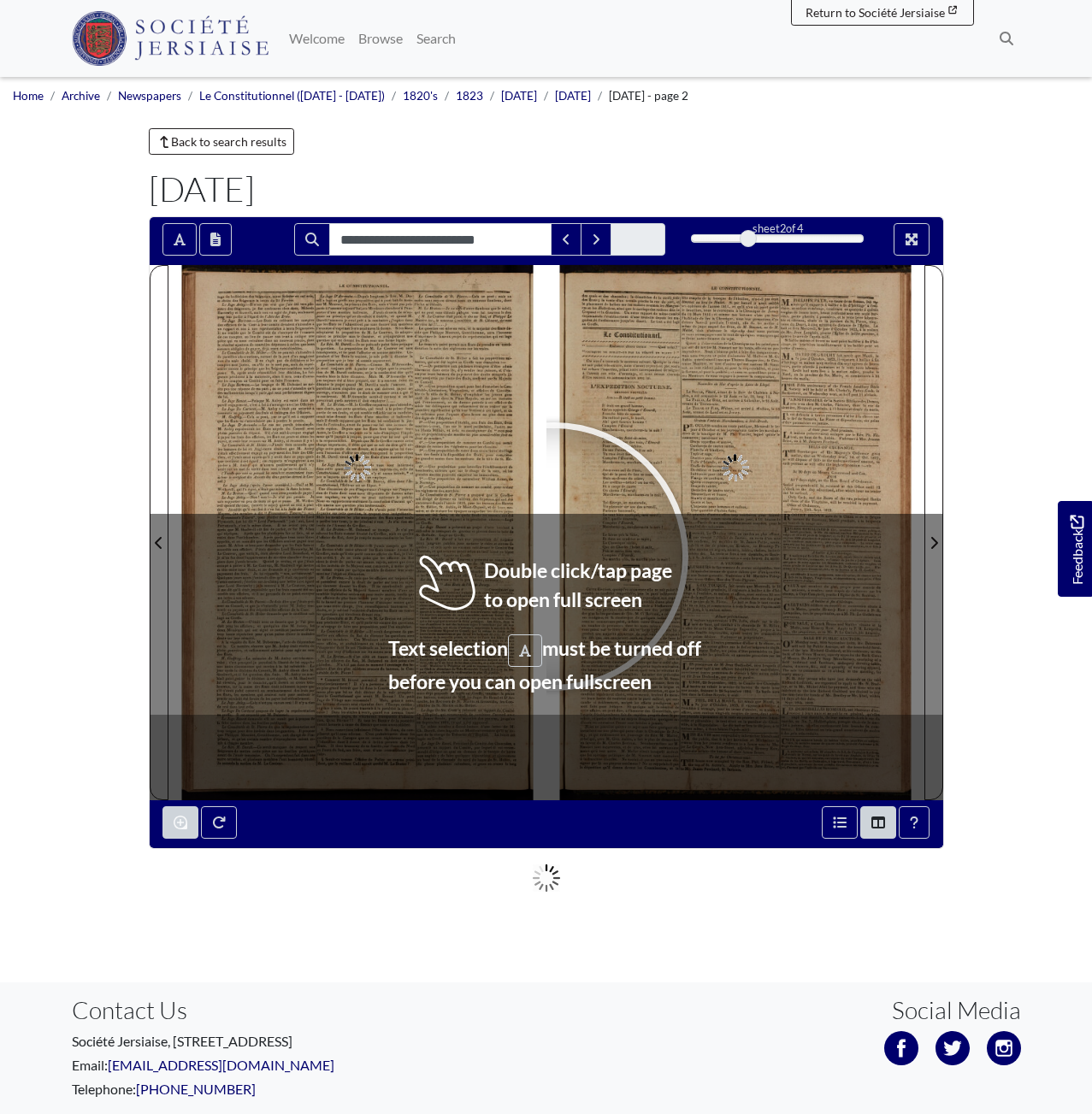
type input "**********"
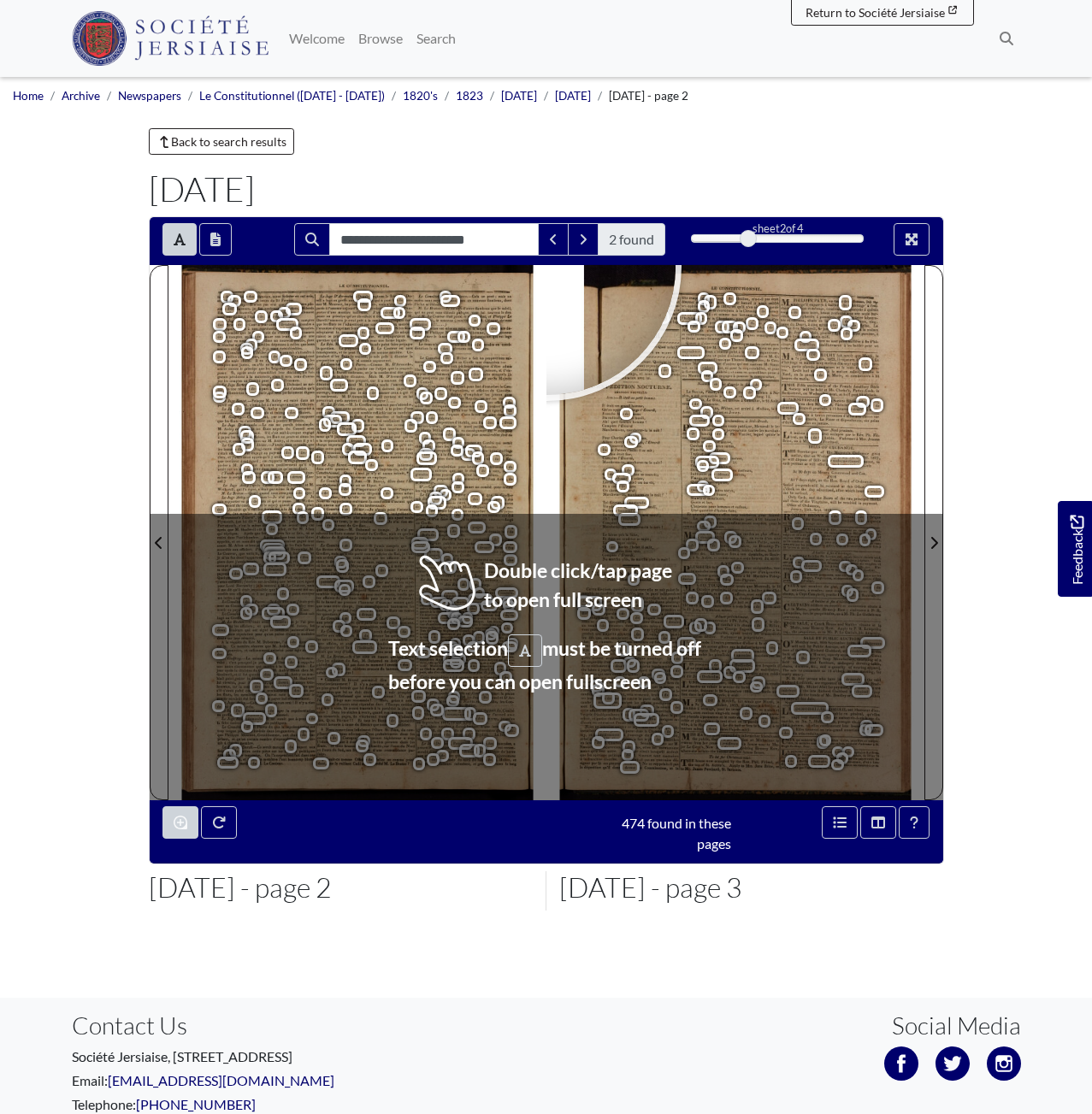
click at [631, 239] on span "2 found" at bounding box center [631, 239] width 67 height 32
click at [579, 239] on icon "Next Match" at bounding box center [583, 239] width 9 height 14
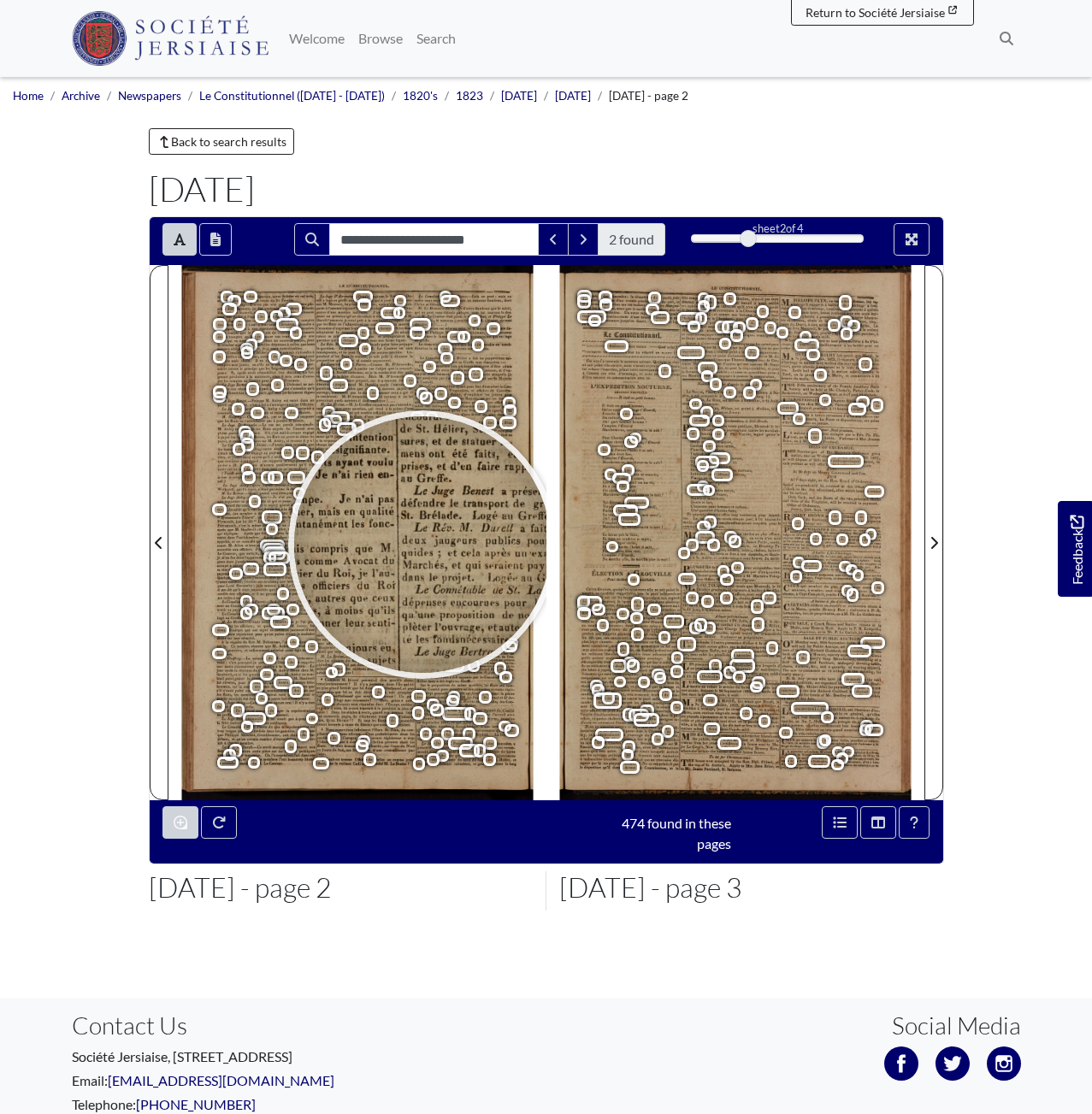
click at [423, 543] on div at bounding box center [423, 544] width 257 height 257
click at [423, 540] on div at bounding box center [423, 544] width 257 height 257
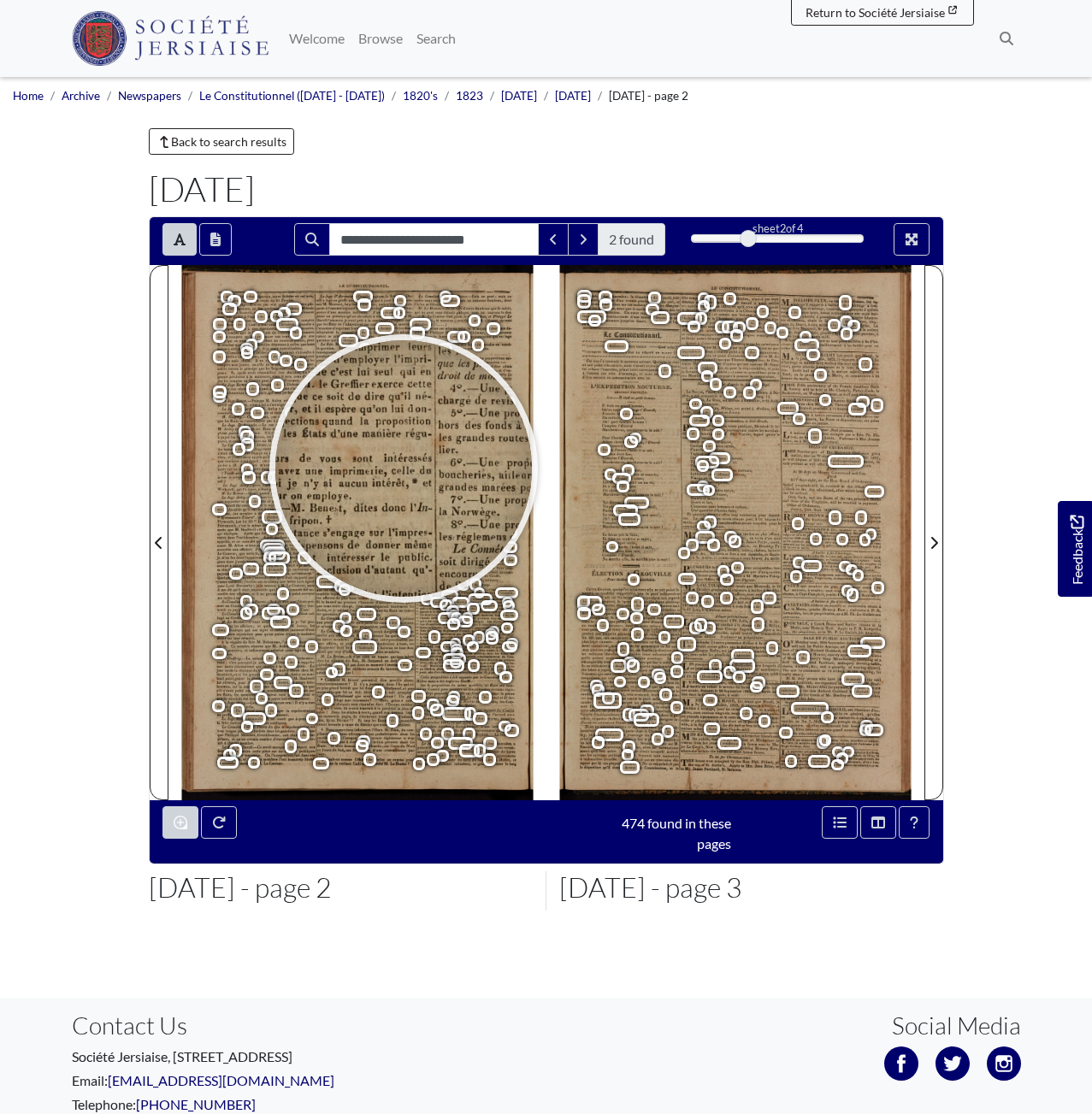
click at [404, 467] on div at bounding box center [403, 468] width 257 height 257
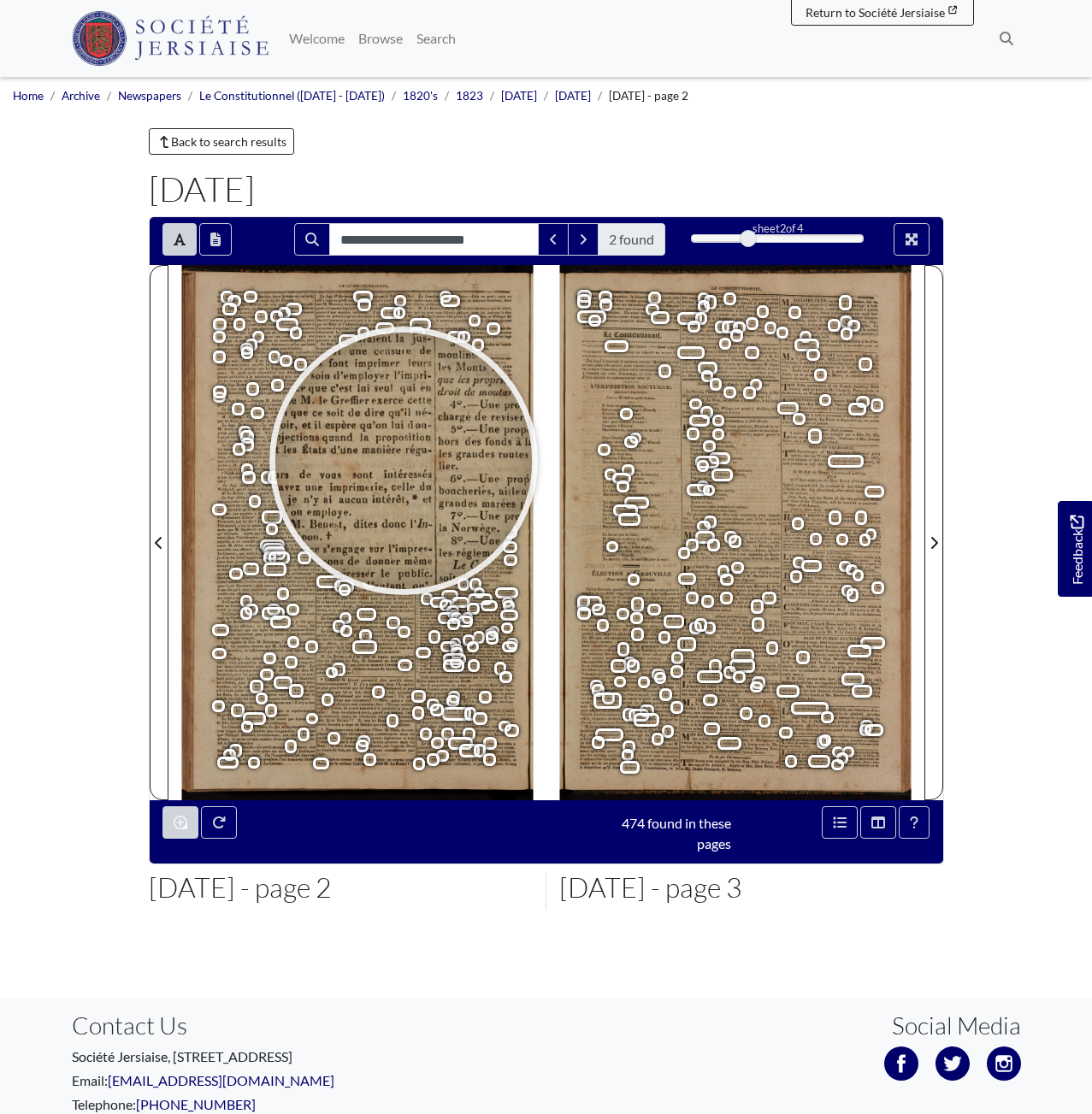
click at [404, 460] on div at bounding box center [403, 460] width 257 height 257
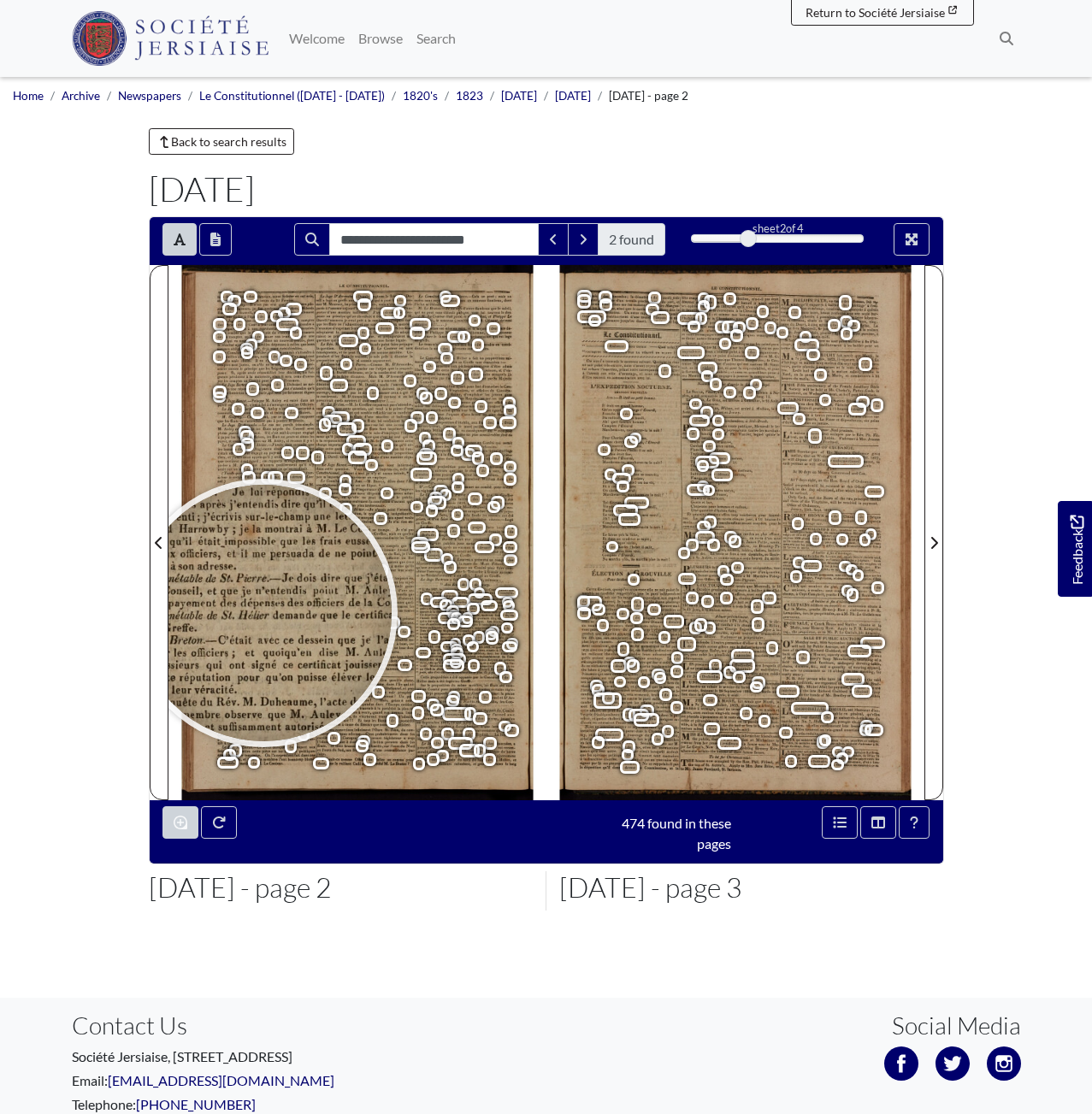
click at [271, 625] on div at bounding box center [263, 613] width 257 height 257
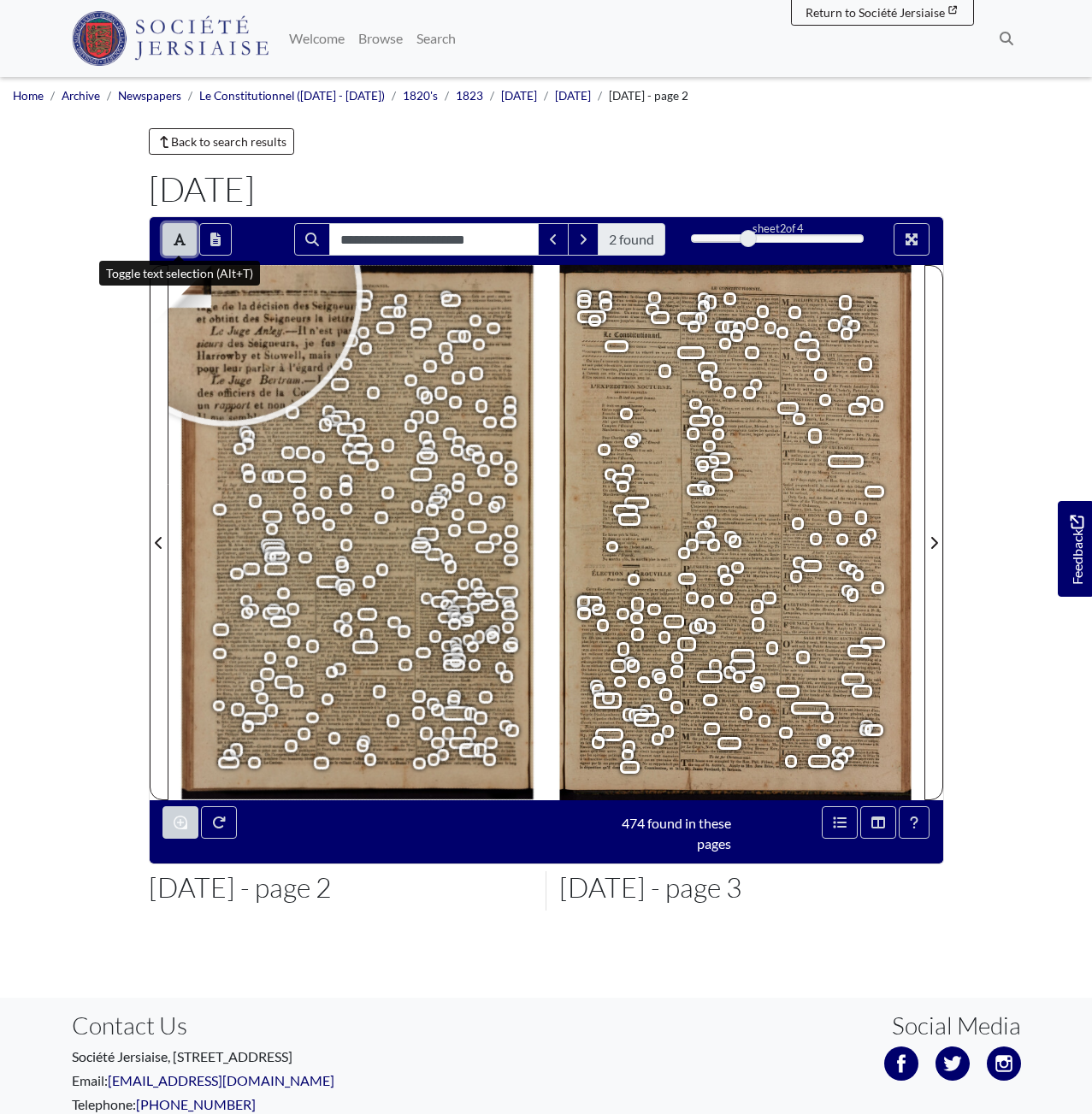
click at [180, 235] on icon "Toggle text selection (Alt+T)" at bounding box center [180, 239] width 12 height 12
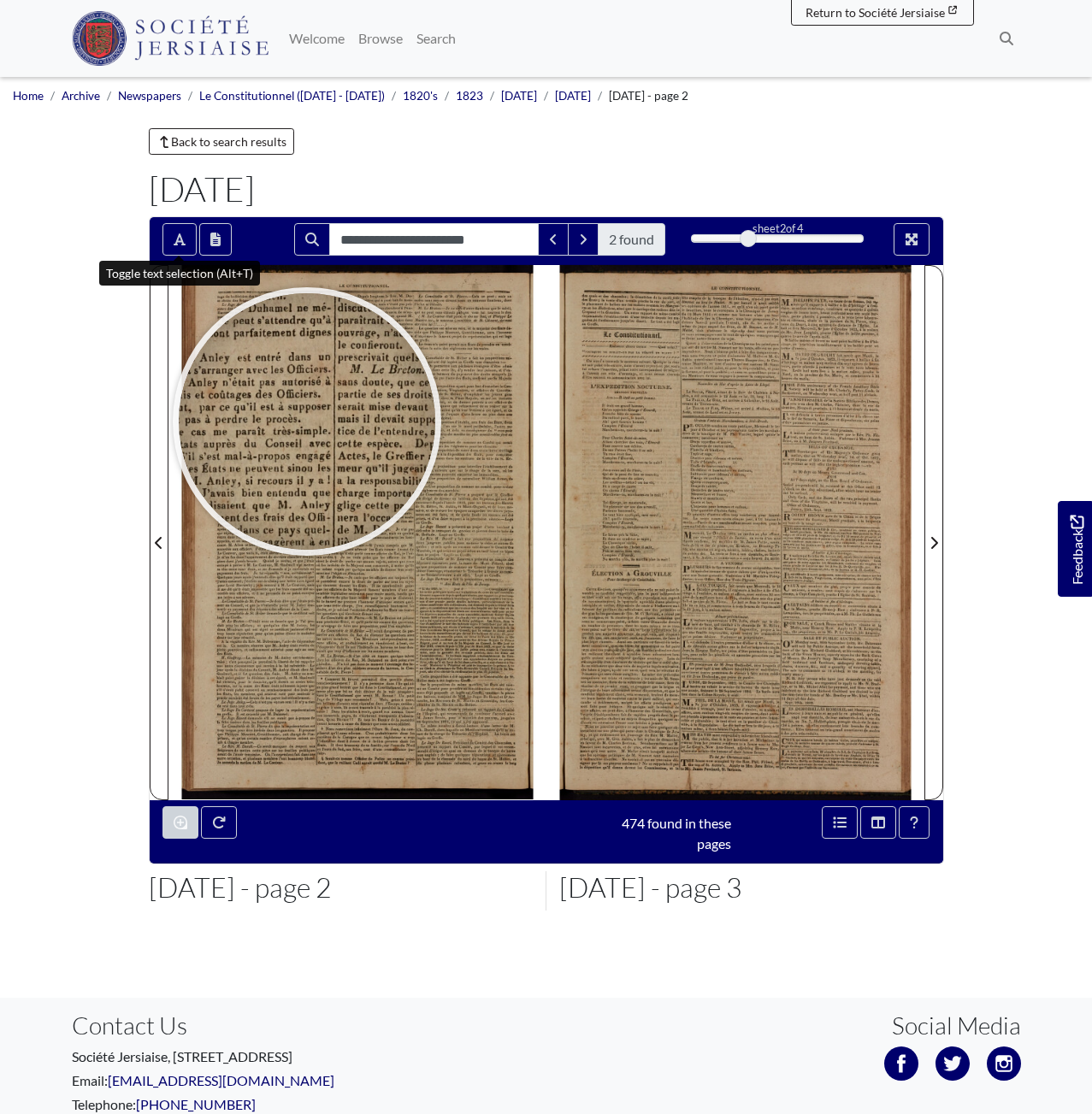
click at [308, 421] on div at bounding box center [305, 421] width 257 height 257
click at [308, 421] on div at bounding box center [307, 421] width 257 height 257
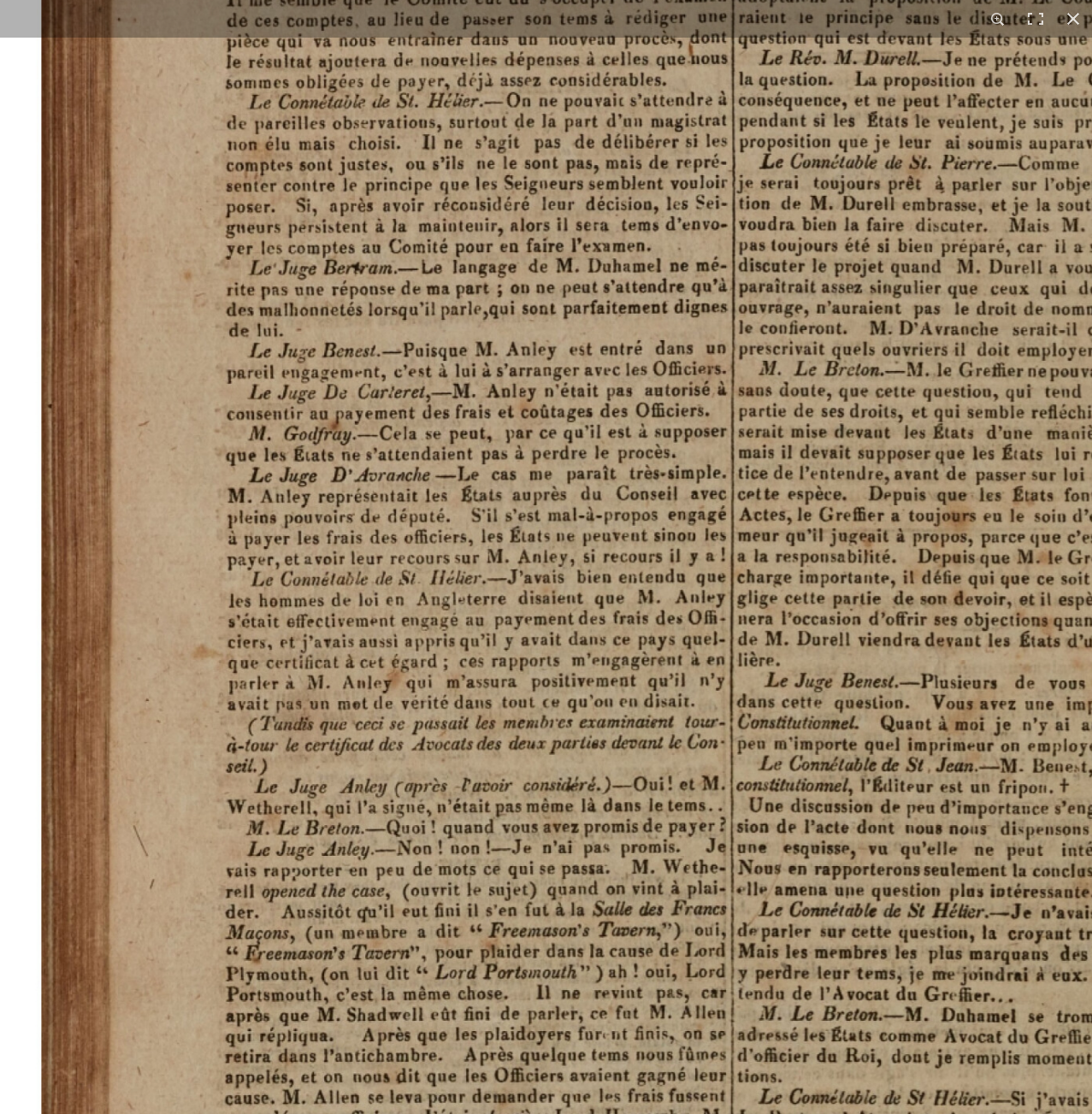
click at [794, 793] on img at bounding box center [950, 1031] width 1955 height 2764
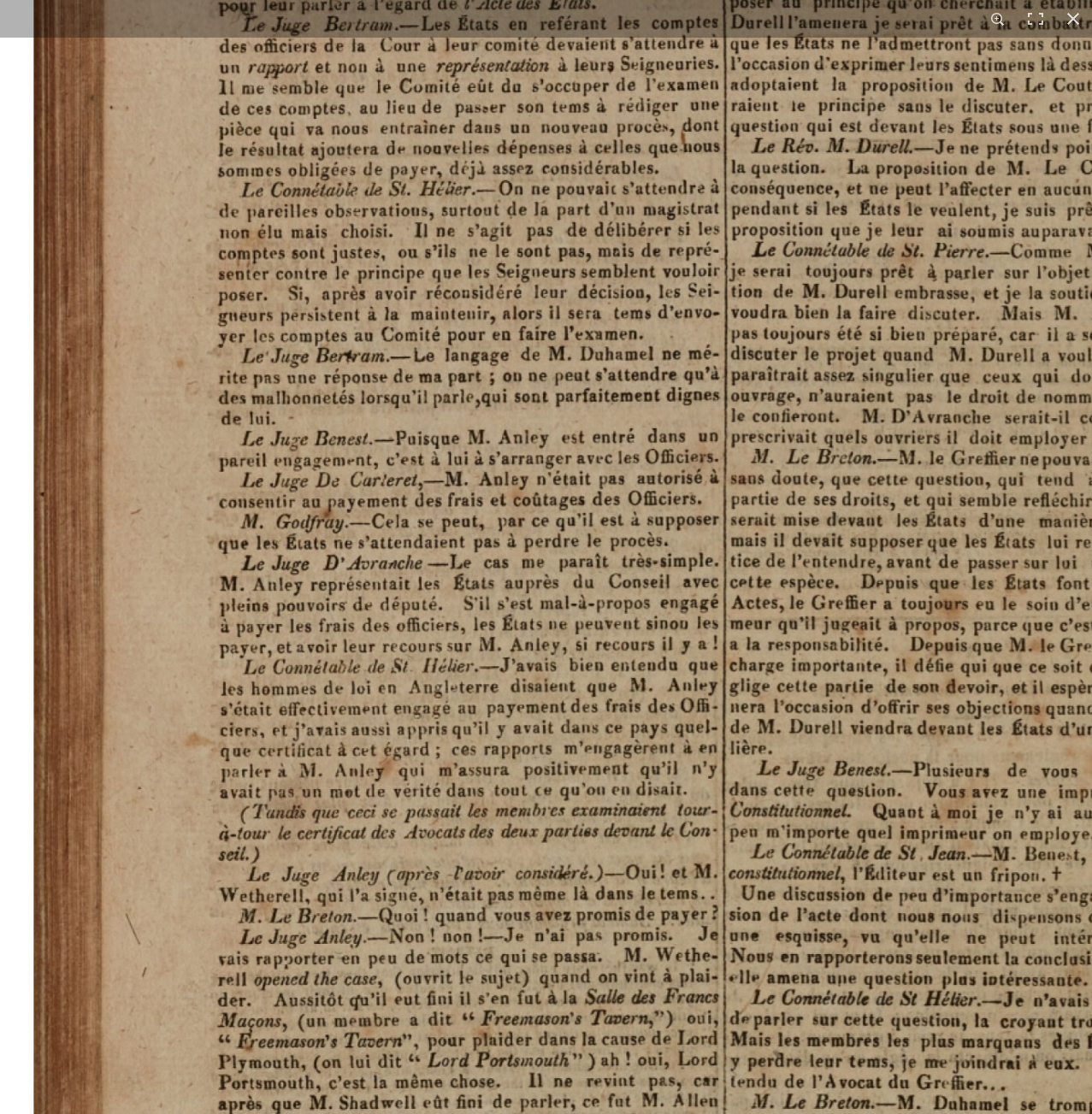
click at [515, 415] on img at bounding box center [942, 1119] width 1955 height 2764
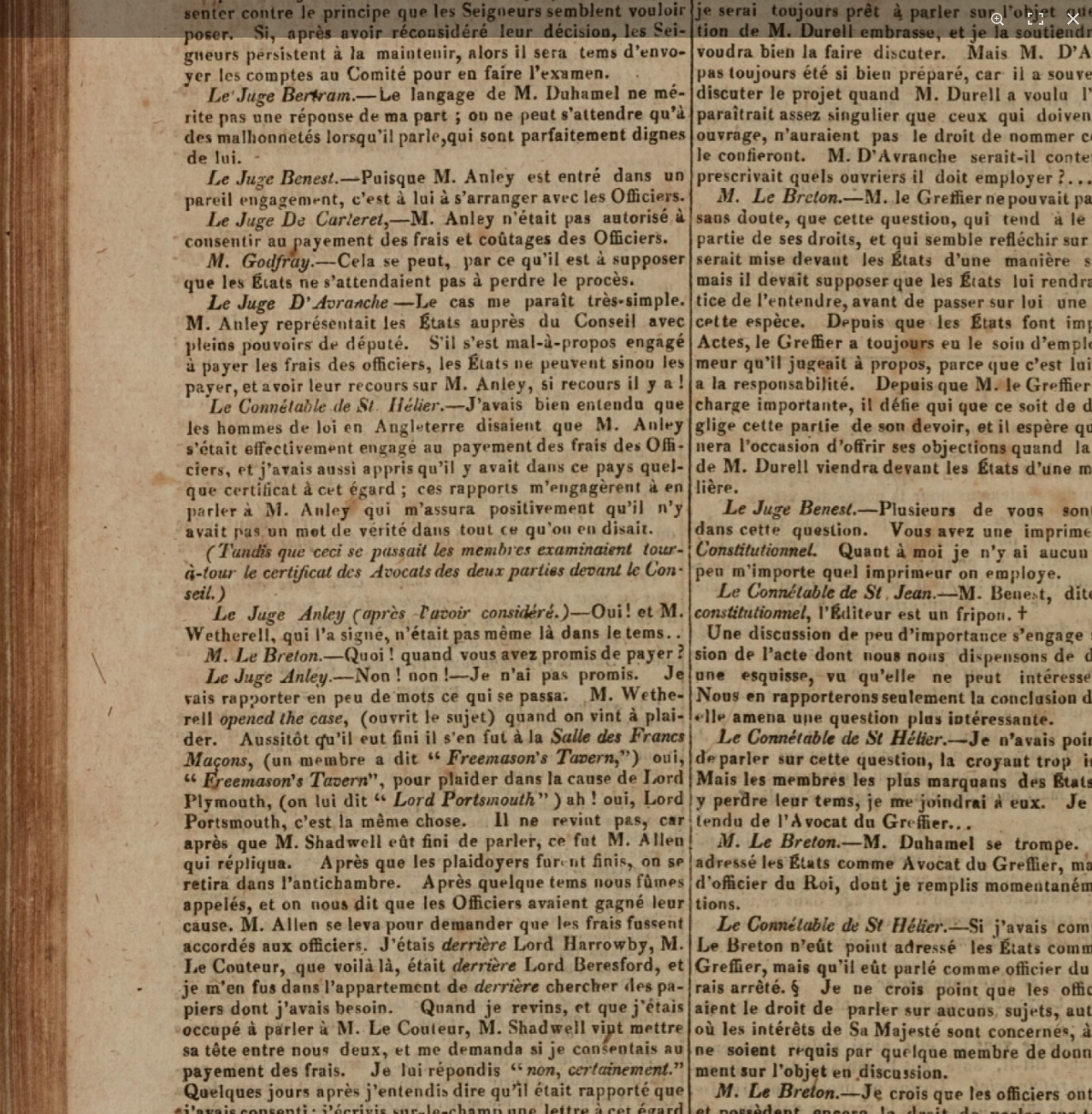
click at [447, 60] on img at bounding box center [908, 858] width 1955 height 2764
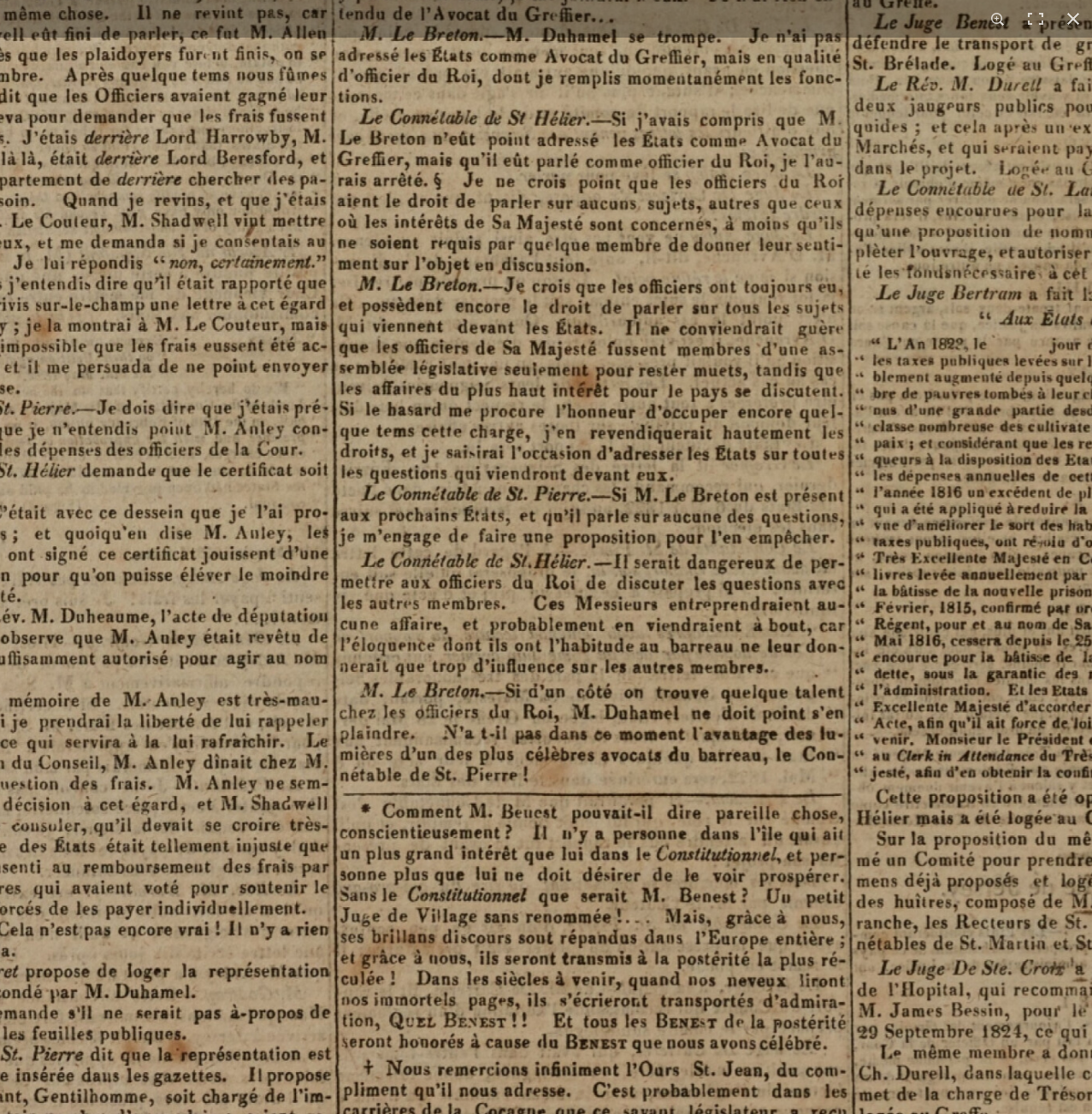
click at [635, 879] on img at bounding box center [550, 51] width 1955 height 2764
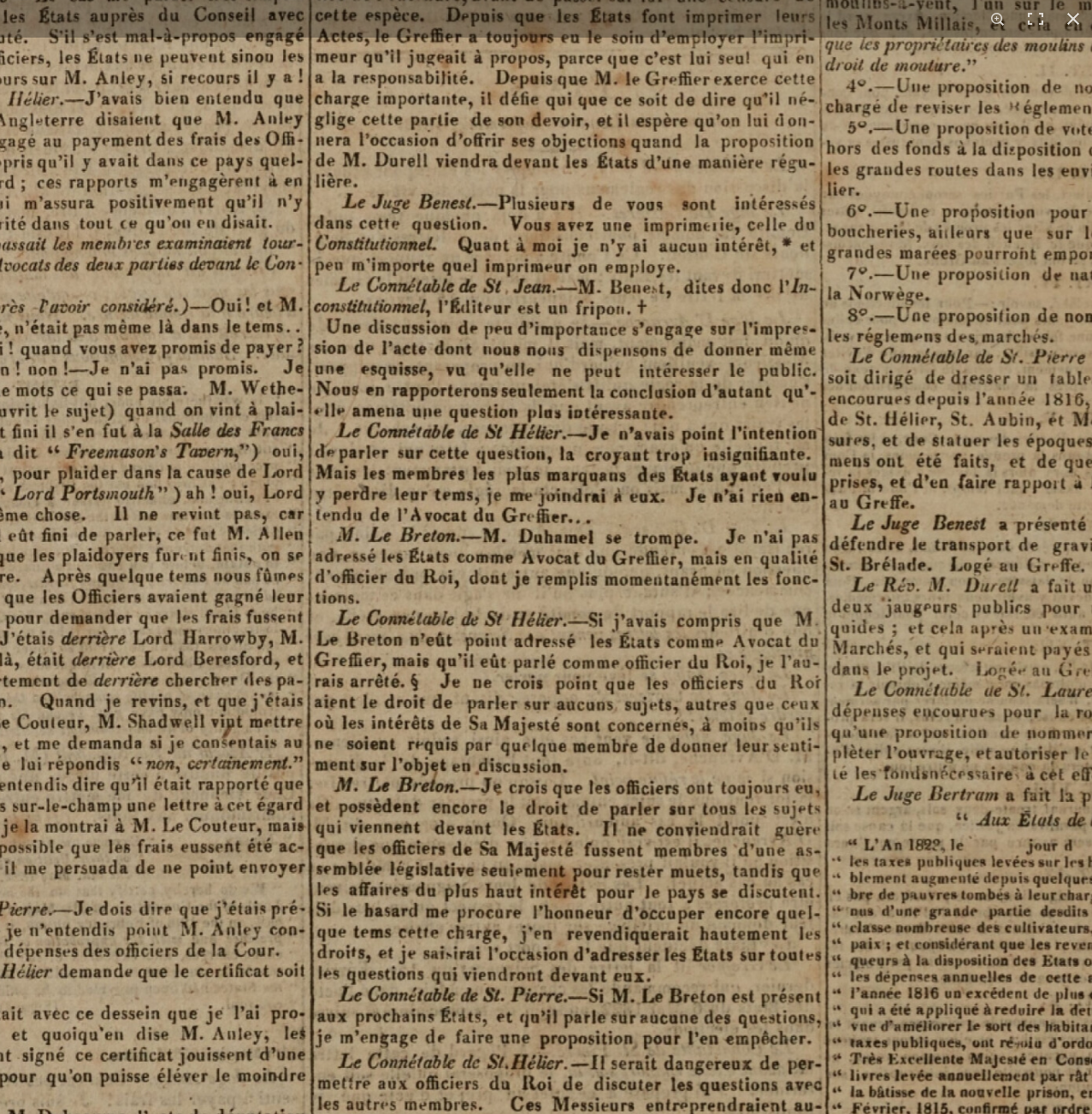
click at [588, 817] on img at bounding box center [527, 552] width 1955 height 2764
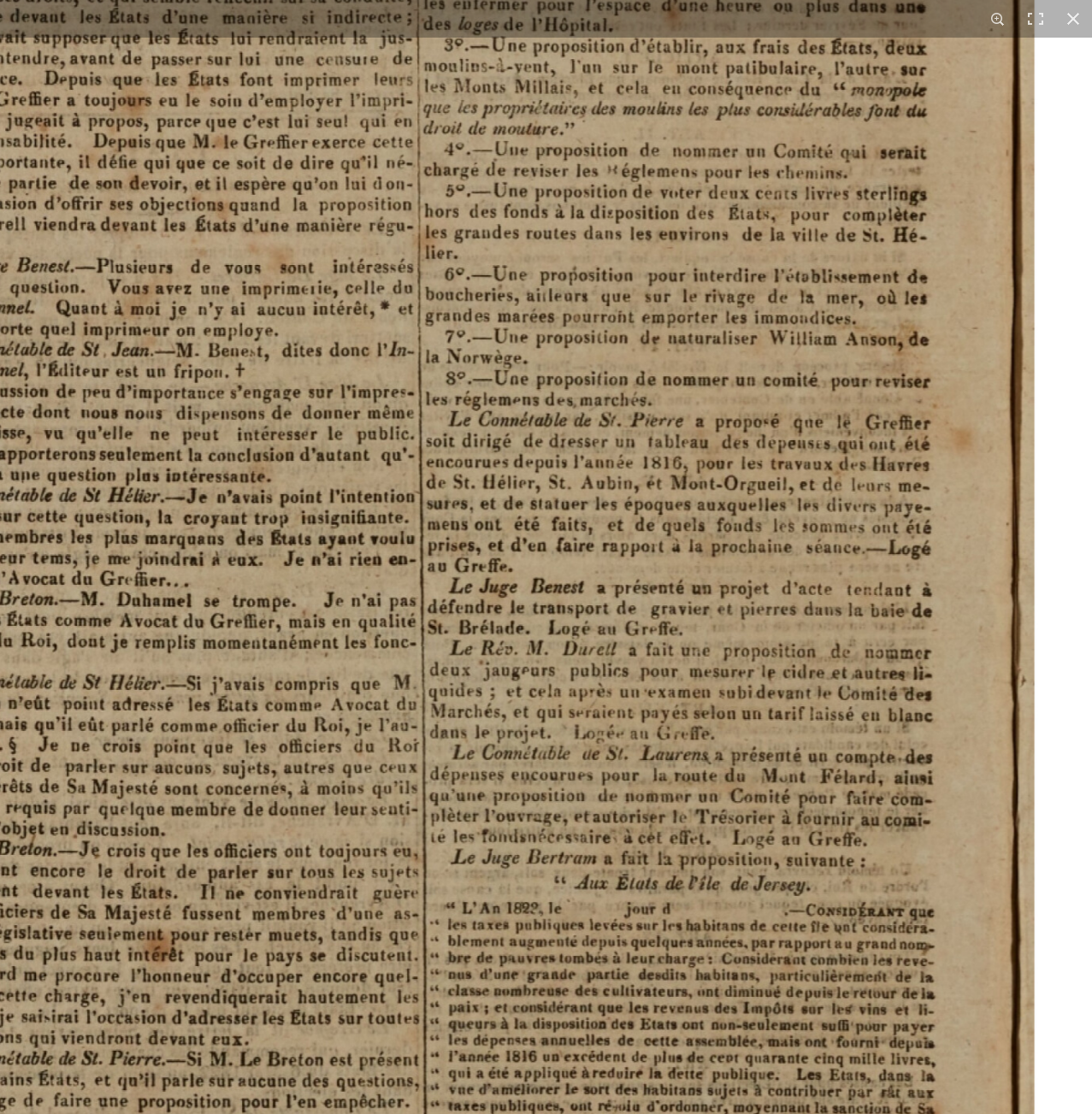
click at [663, 492] on img at bounding box center [125, 616] width 1955 height 2764
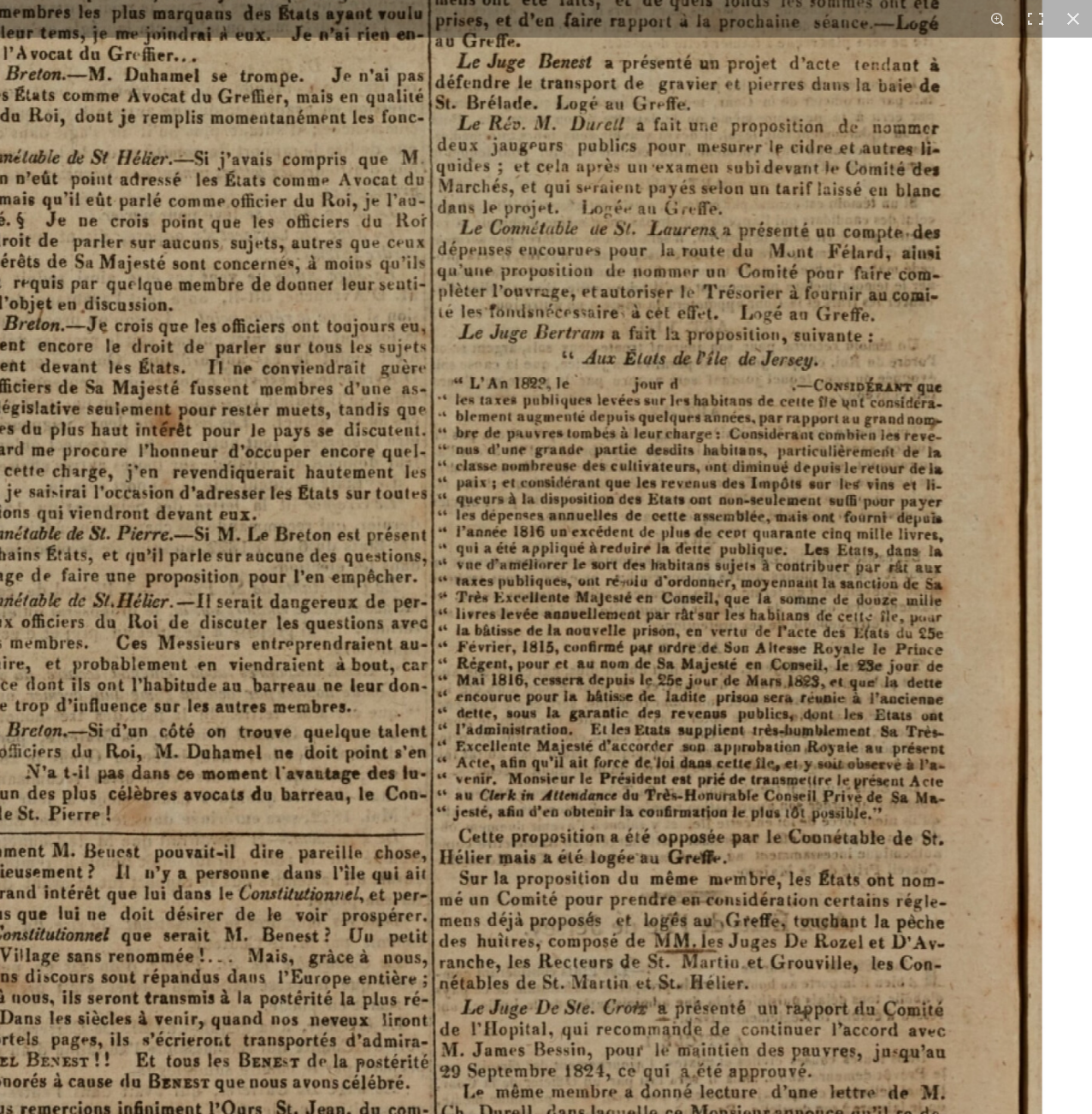
click at [699, 568] on img at bounding box center [133, 90] width 1955 height 2764
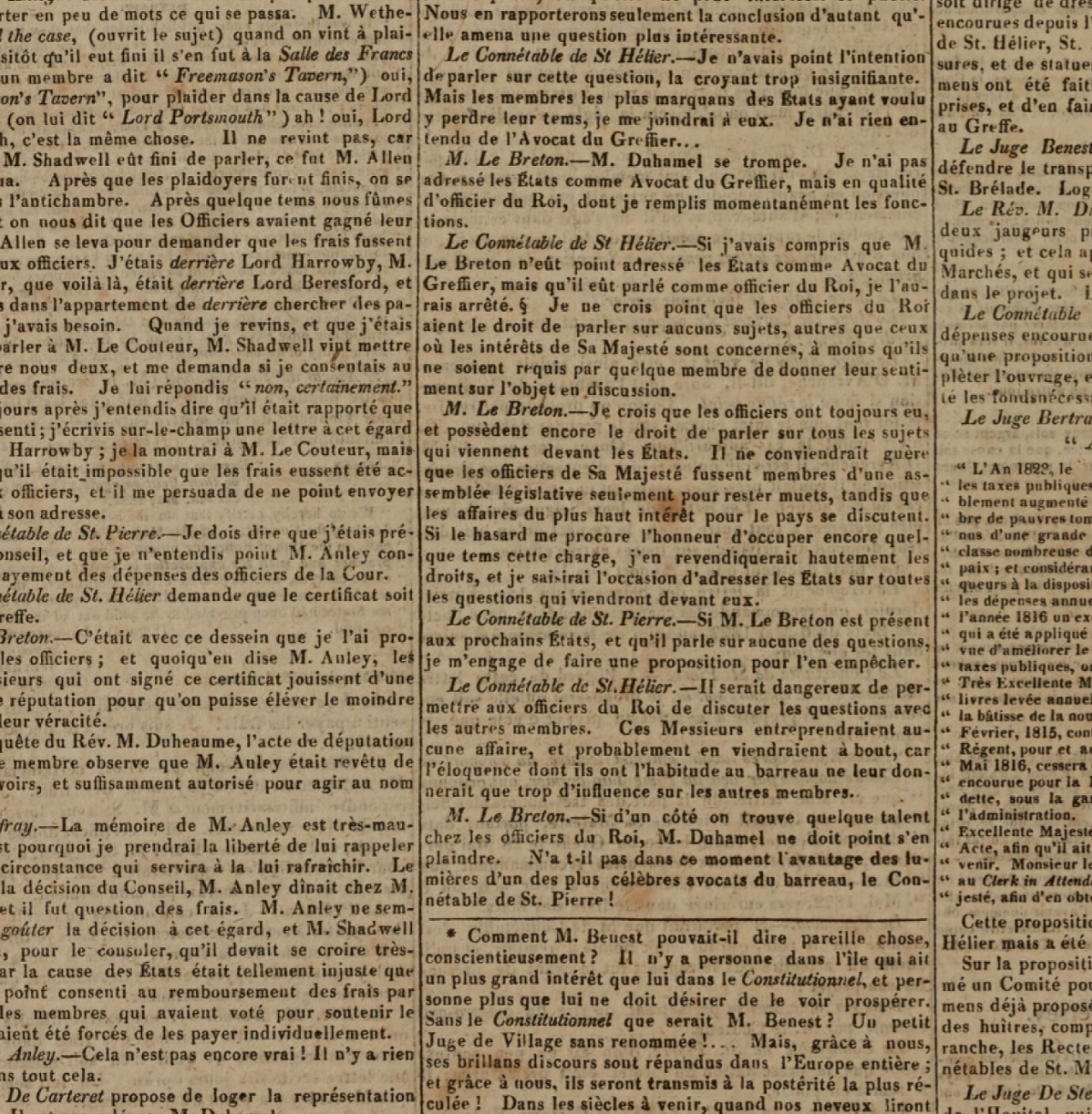
click at [959, 1112] on img at bounding box center [635, 176] width 1955 height 2764
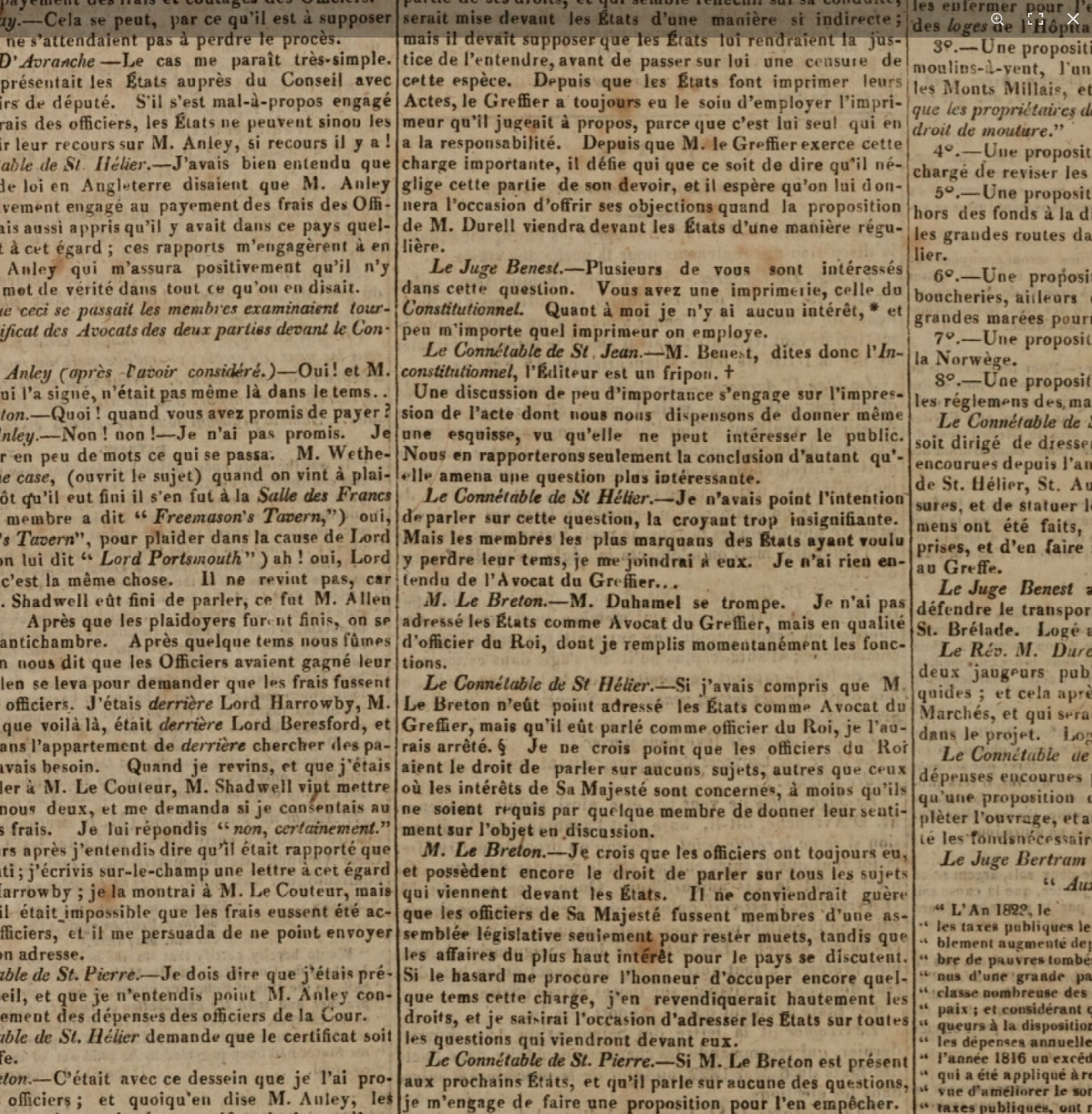
click at [782, 1082] on img at bounding box center [614, 617] width 1955 height 2764
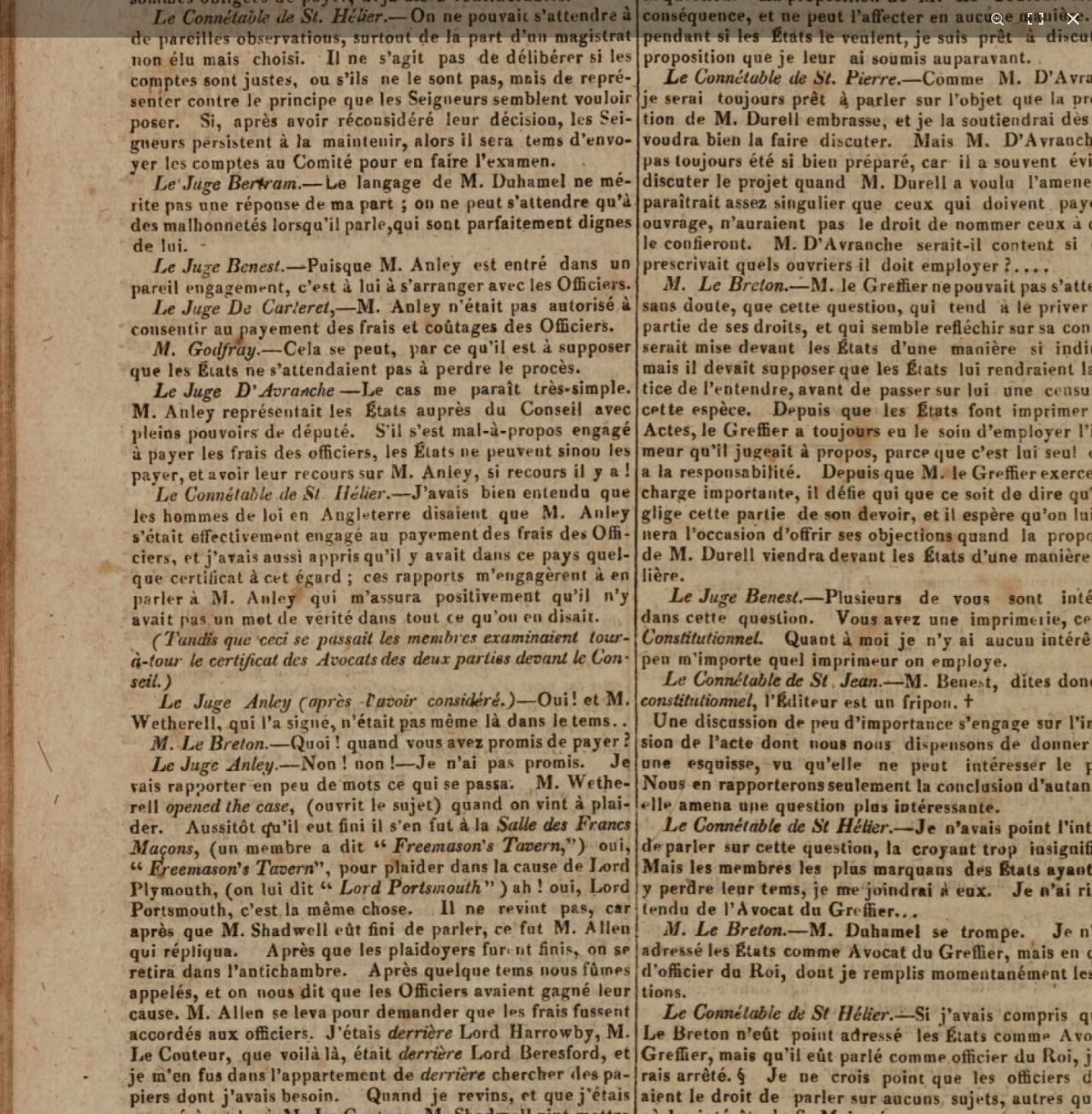
click at [894, 930] on img at bounding box center [854, 946] width 1955 height 2764
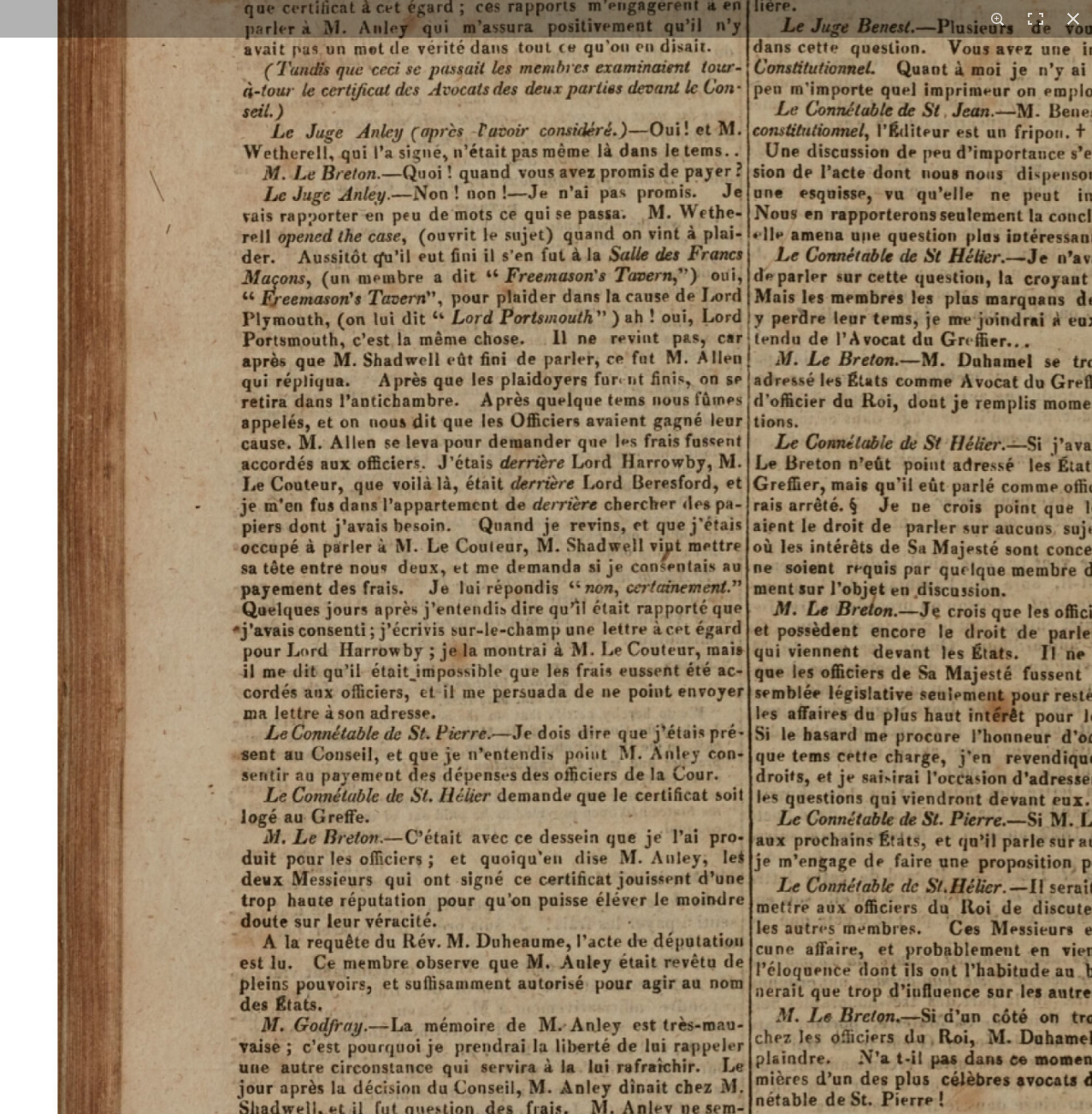
click at [511, 1113] on html "Menu" at bounding box center [546, 614] width 1092 height 1228
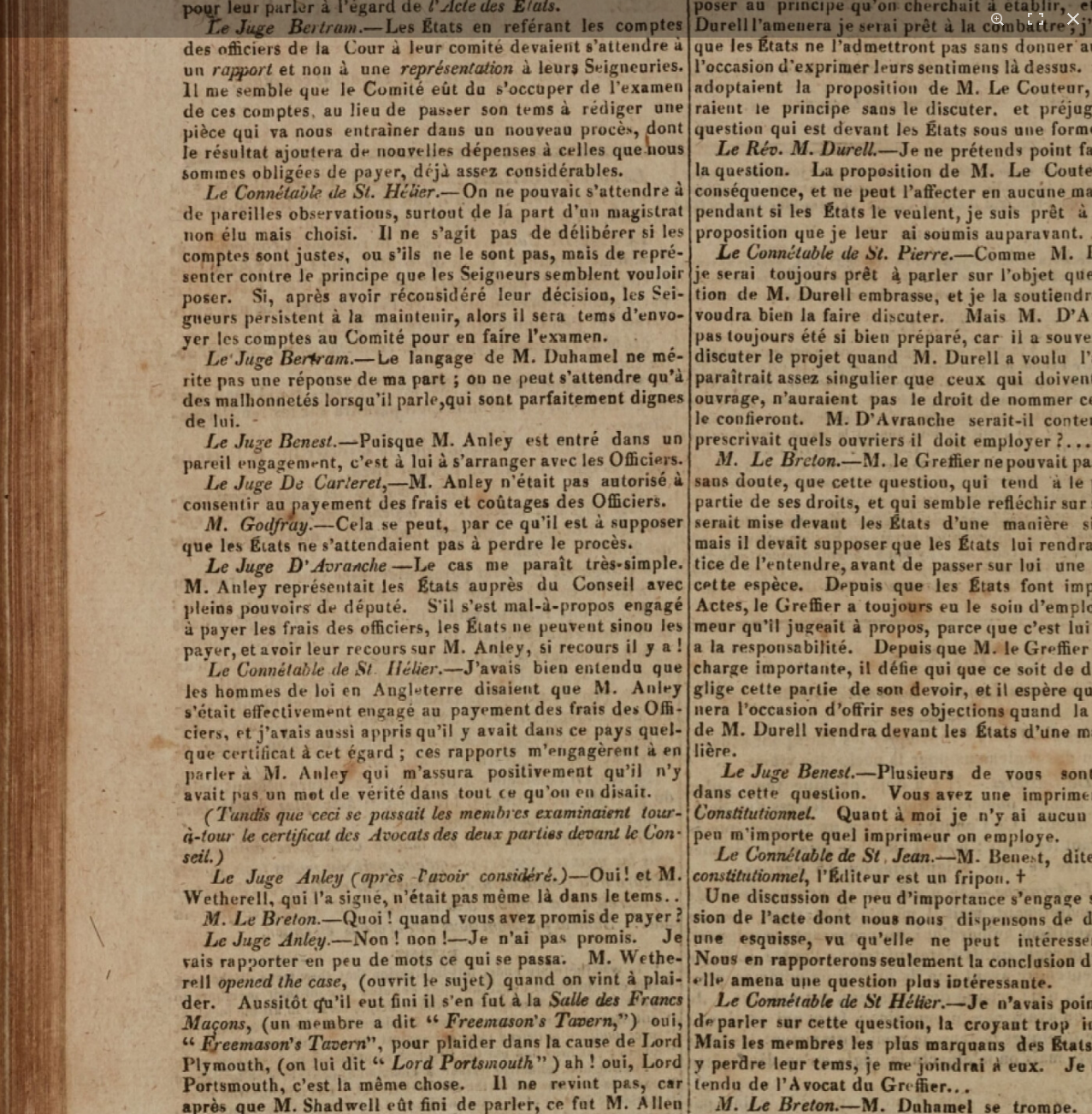
click at [472, 815] on img at bounding box center [906, 1122] width 1955 height 2764
